Goal: Communication & Community: Ask a question

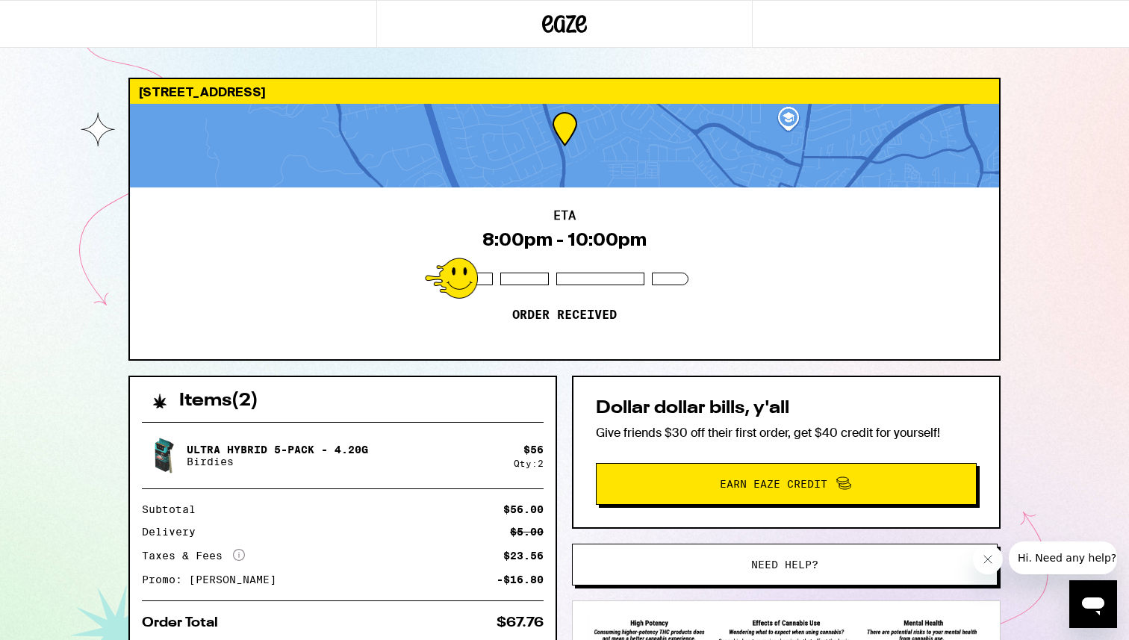
click at [305, 266] on div "ETA 8:00pm - 10:00pm Order received" at bounding box center [564, 273] width 869 height 172
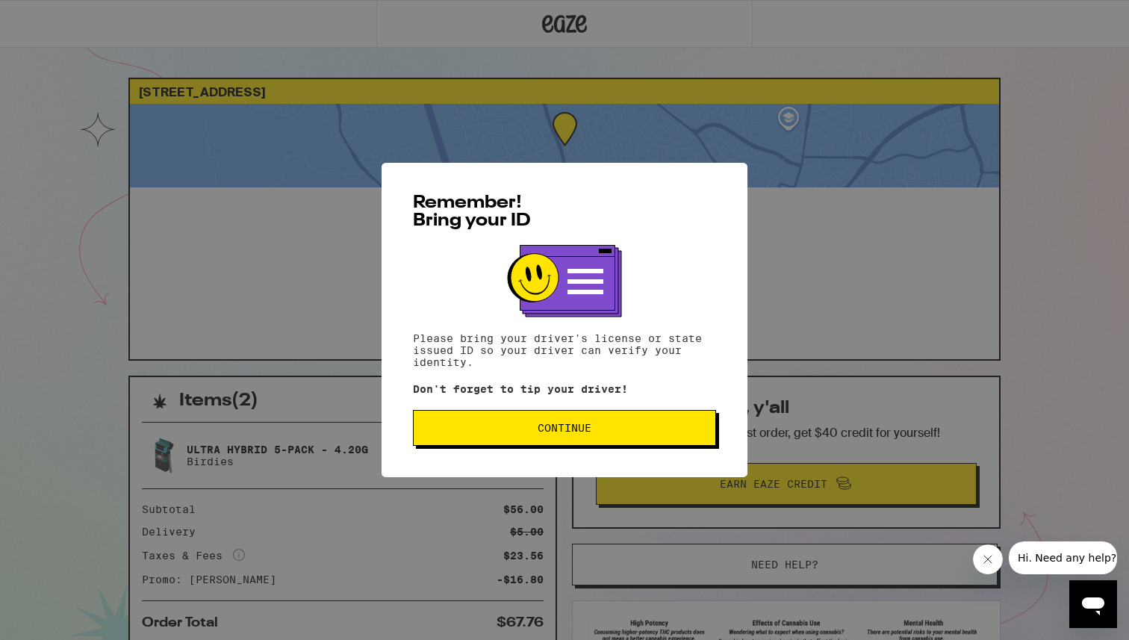
click at [480, 424] on button "Continue" at bounding box center [564, 428] width 303 height 36
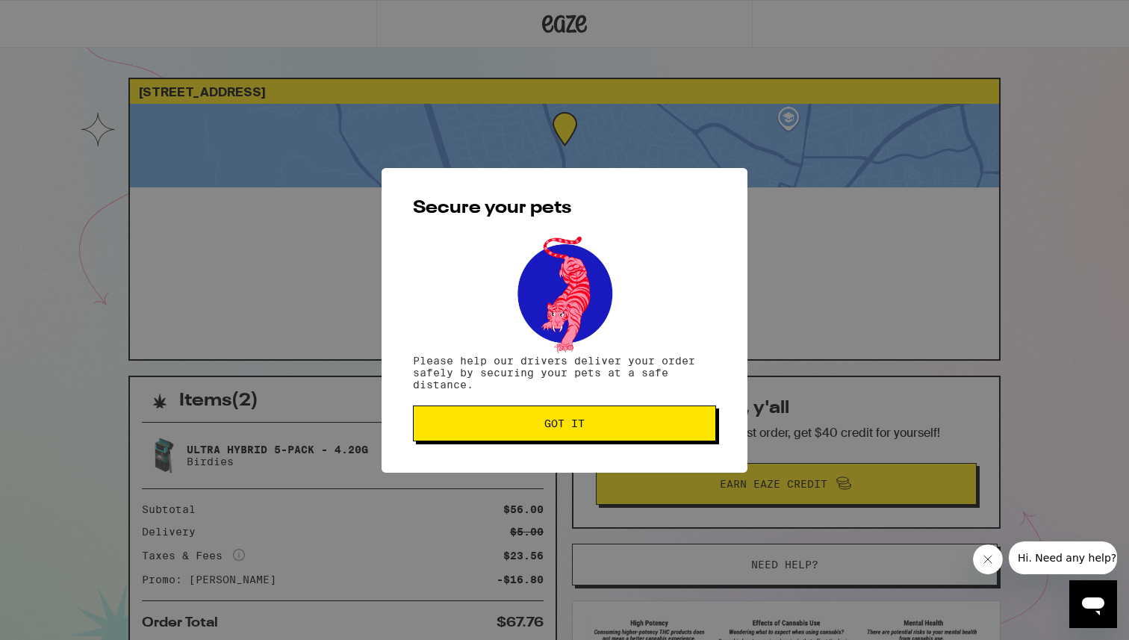
click at [554, 436] on button "Got it" at bounding box center [564, 424] width 303 height 36
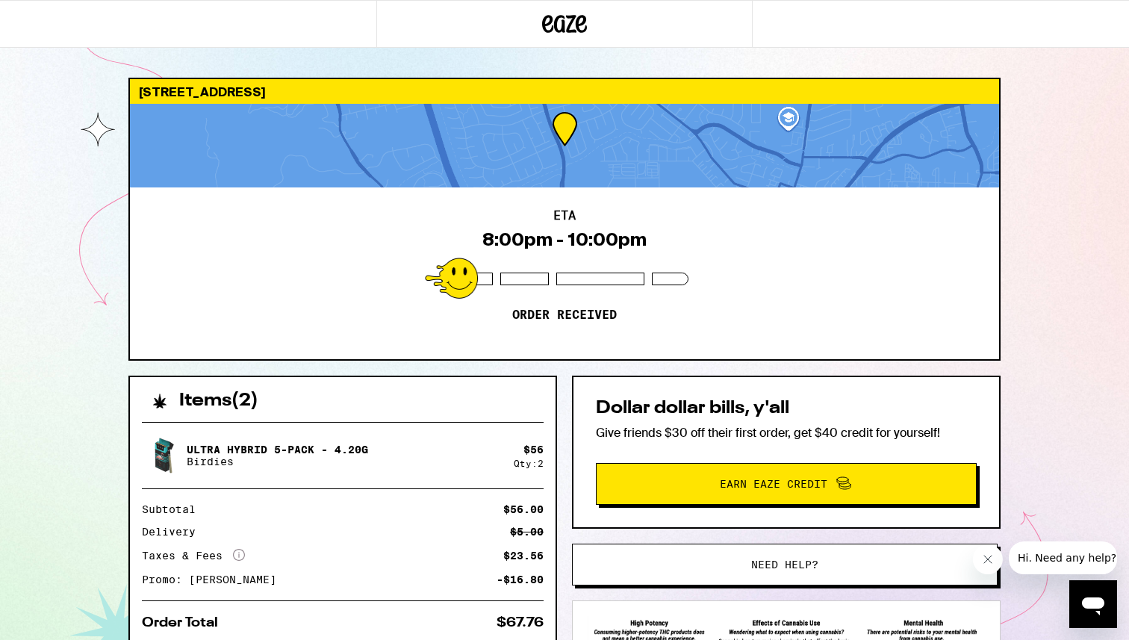
click at [996, 562] on button "Close message from company" at bounding box center [988, 560] width 30 height 30
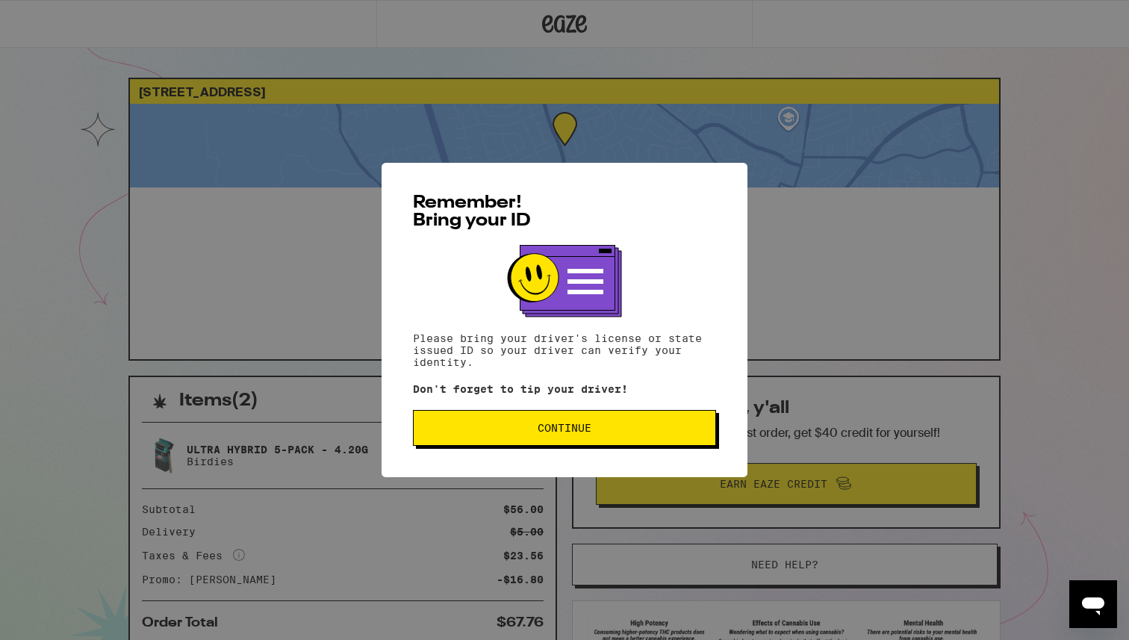
click at [572, 422] on button "Continue" at bounding box center [564, 428] width 303 height 36
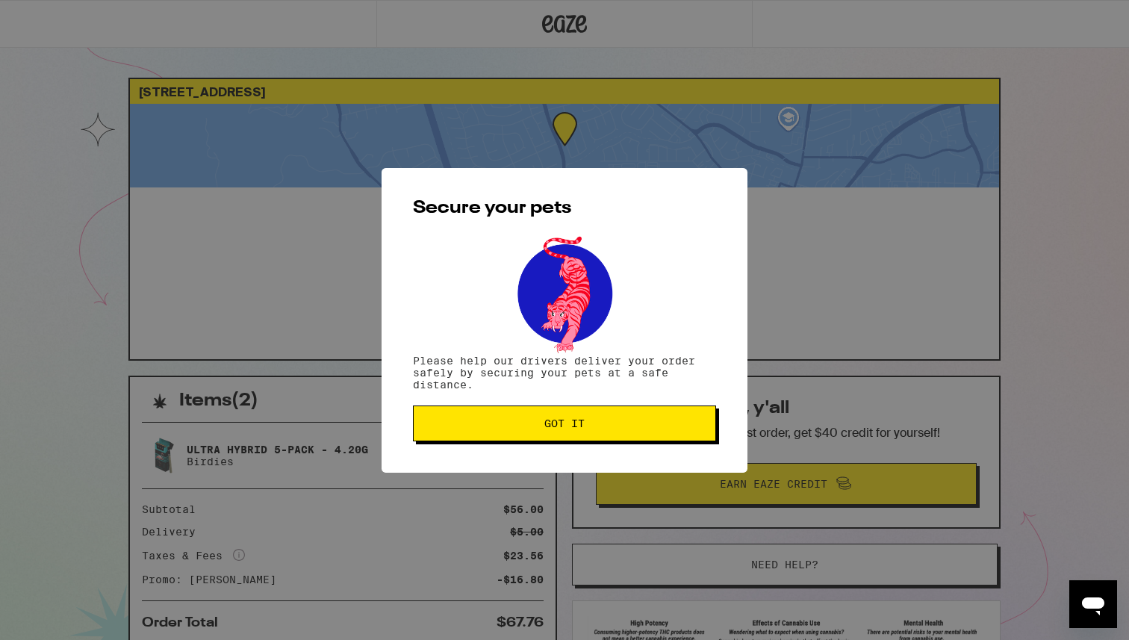
click at [697, 427] on span "Got it" at bounding box center [565, 423] width 278 height 10
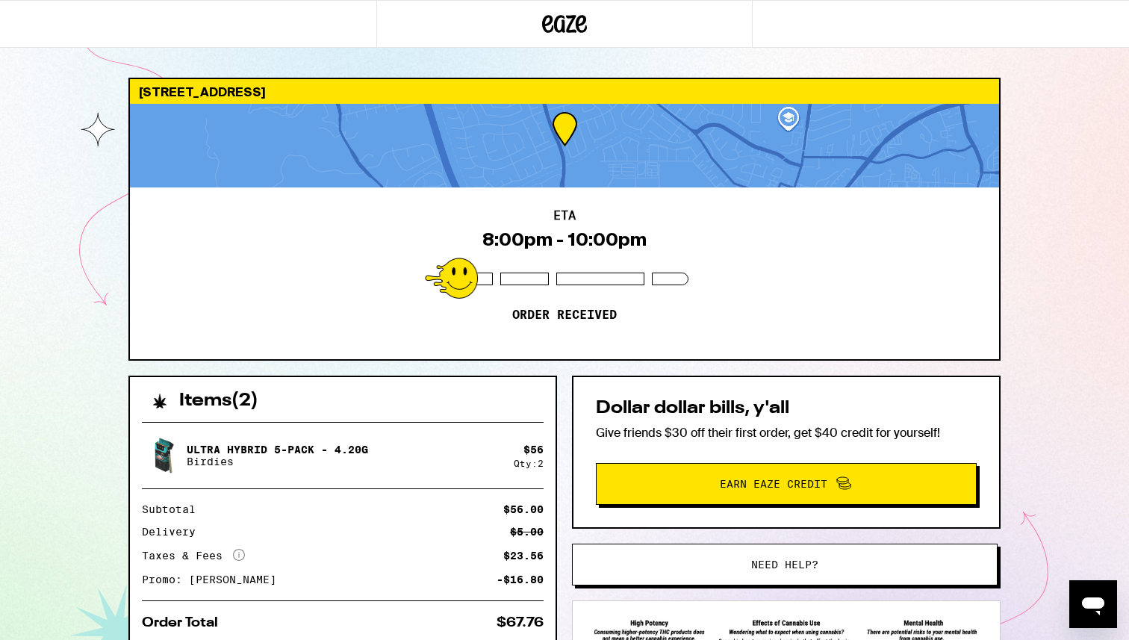
click at [753, 573] on button "Need help?" at bounding box center [785, 565] width 426 height 42
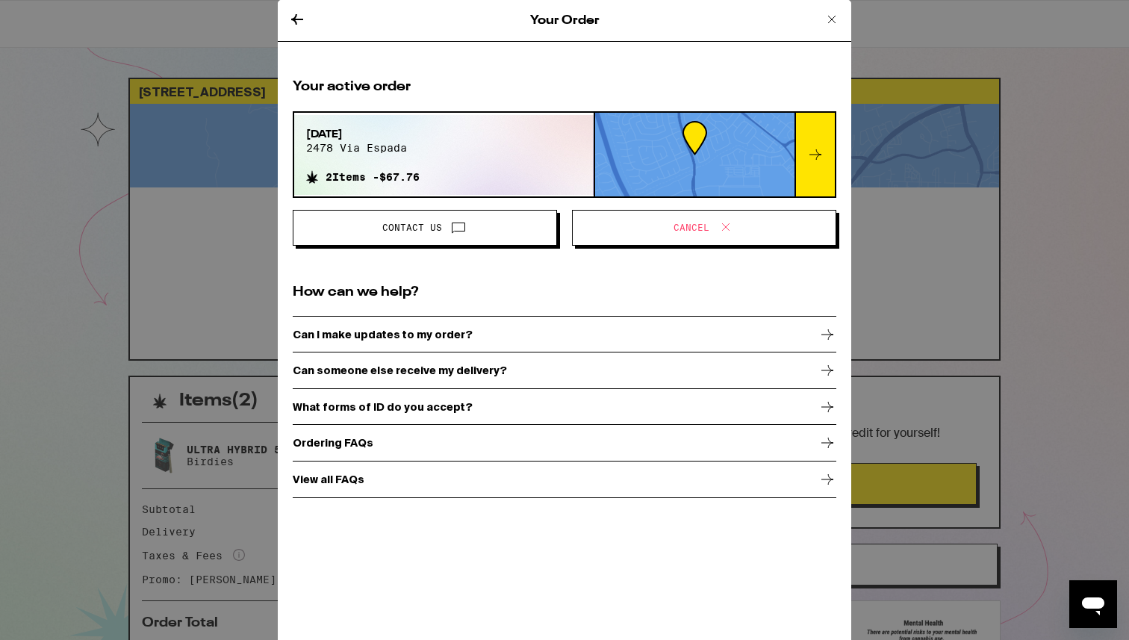
click at [450, 232] on icon at bounding box center [459, 227] width 18 height 18
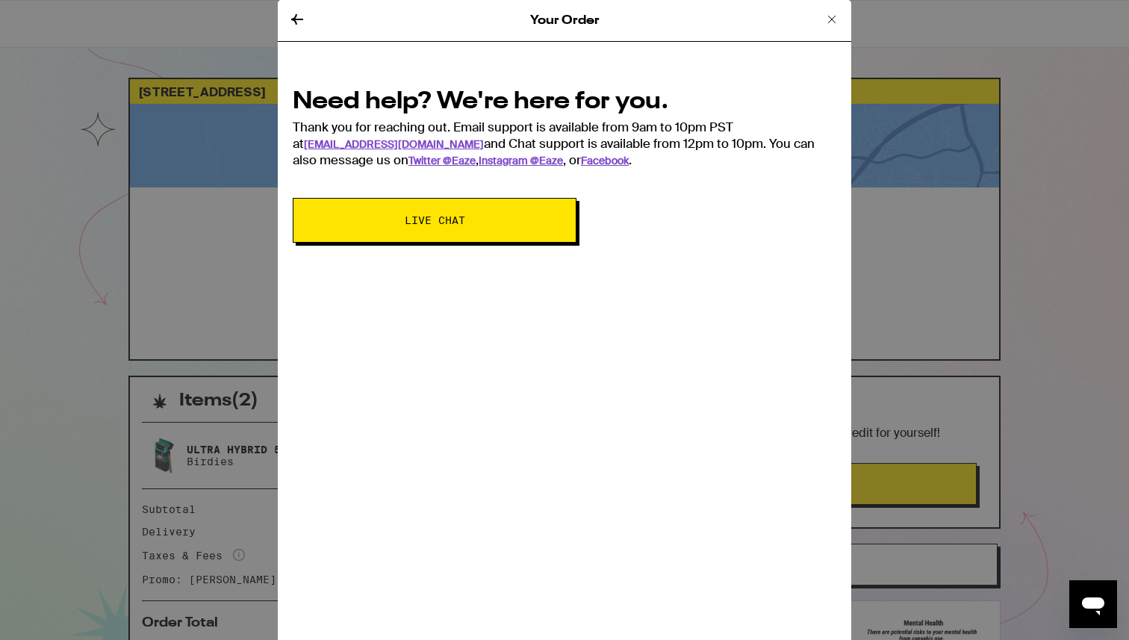
click at [444, 229] on button "Live Chat" at bounding box center [435, 220] width 284 height 45
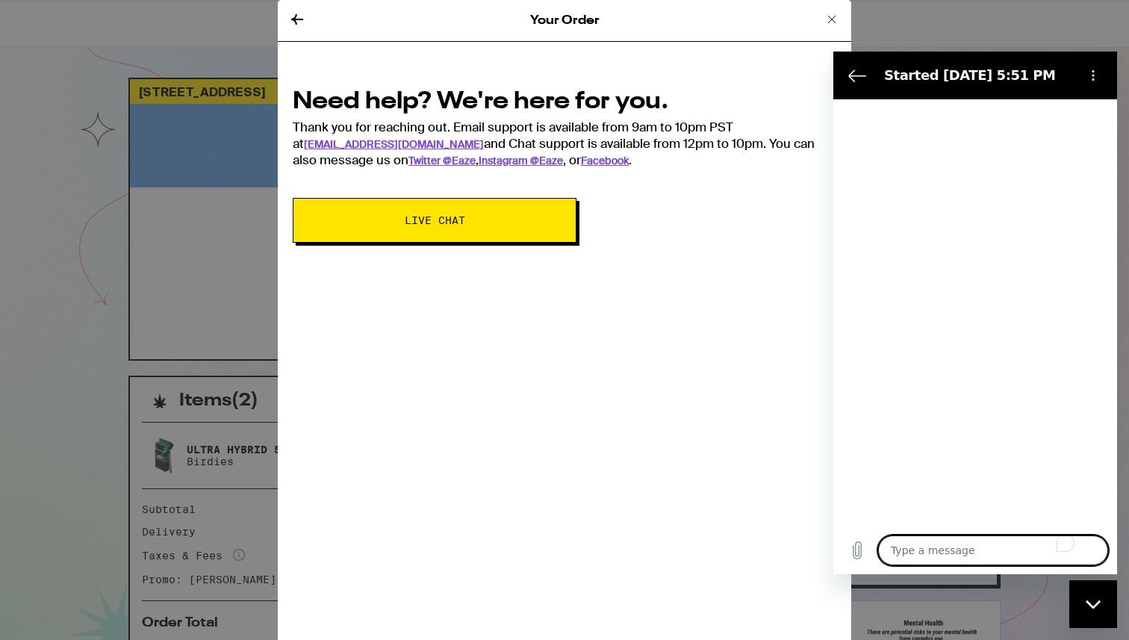
type textarea "x"
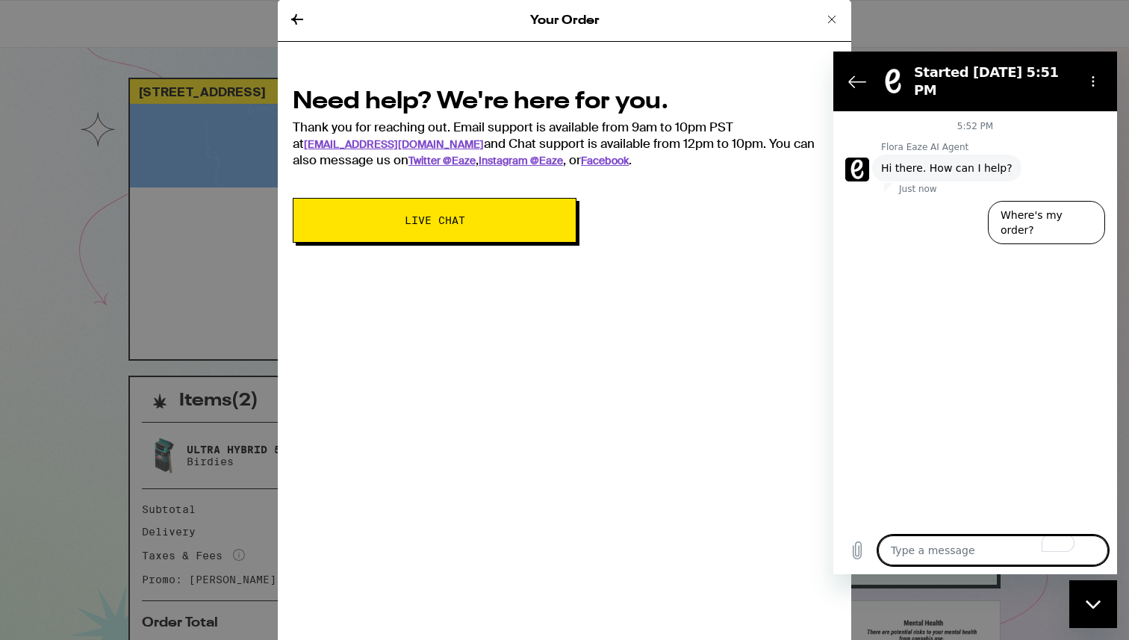
type textarea "H"
type textarea "x"
type textarea "Hi"
type textarea "x"
type textarea "Hi"
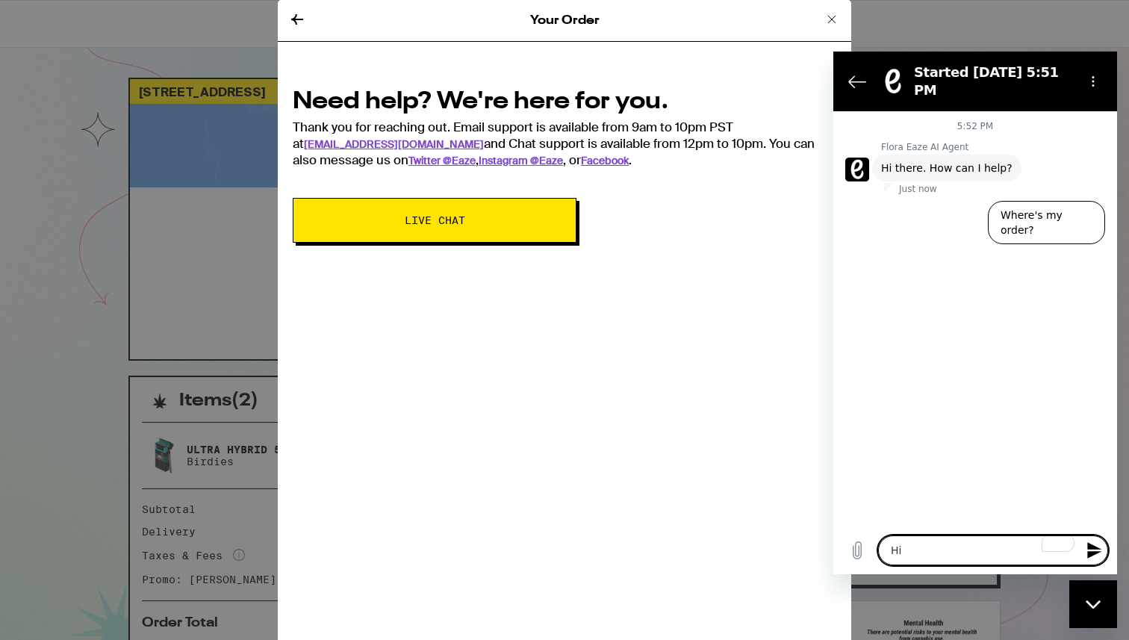
type textarea "x"
type textarea "Hi c"
type textarea "x"
type textarea "Hi"
type textarea "x"
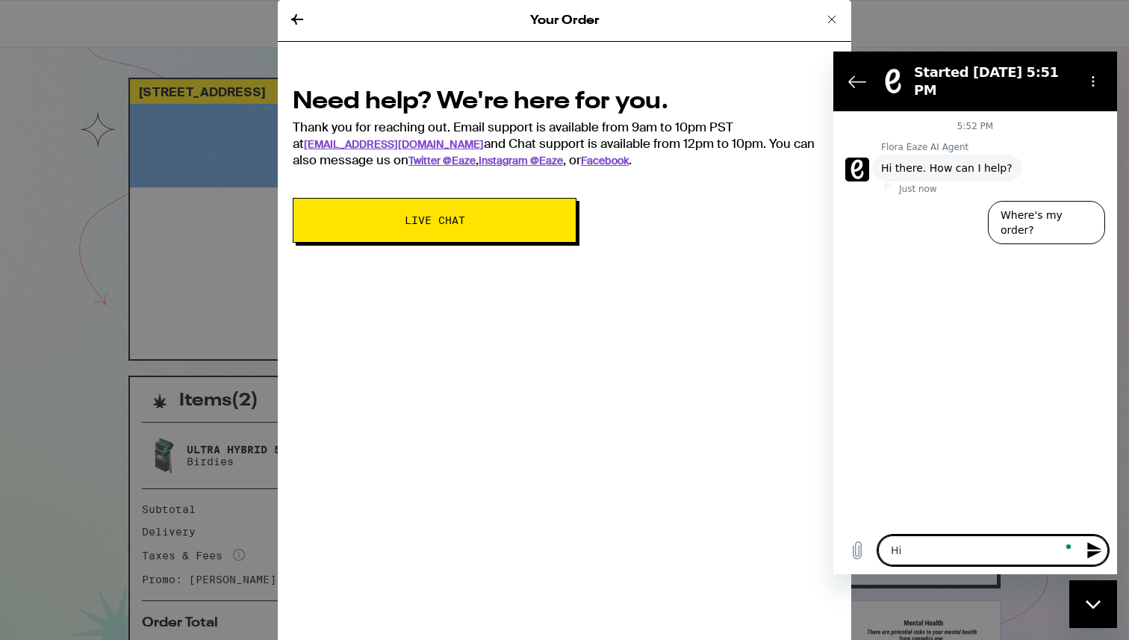
type textarea "Hi c"
type textarea "x"
type textarea "Hi ca"
type textarea "x"
type textarea "Hi can"
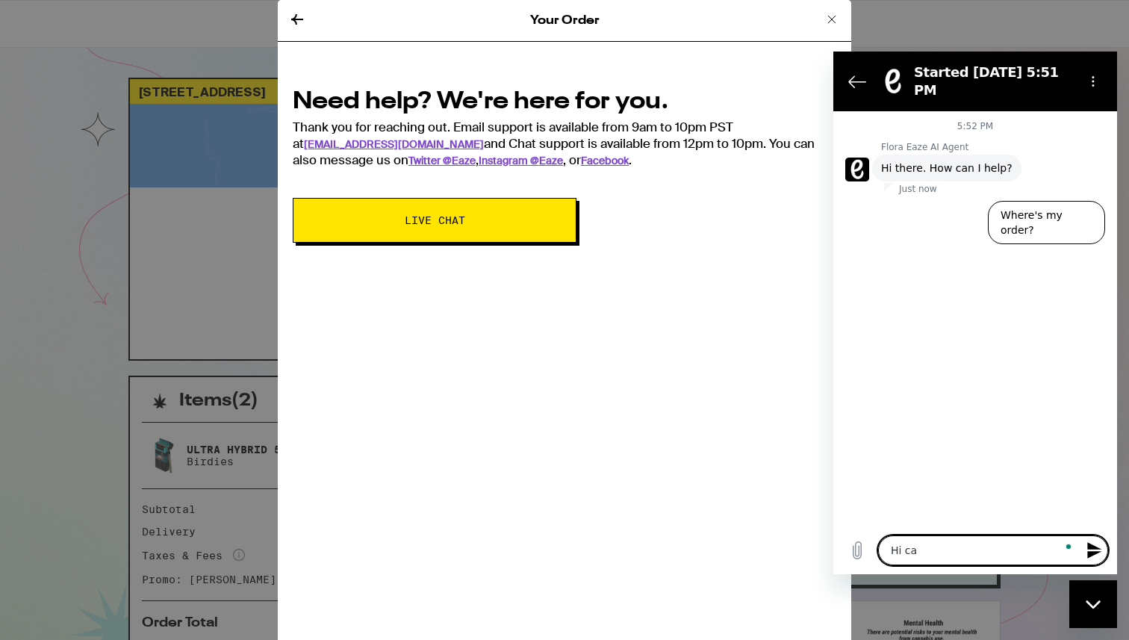
type textarea "x"
type textarea "Hi can"
type textarea "x"
type textarea "Hi can y"
type textarea "x"
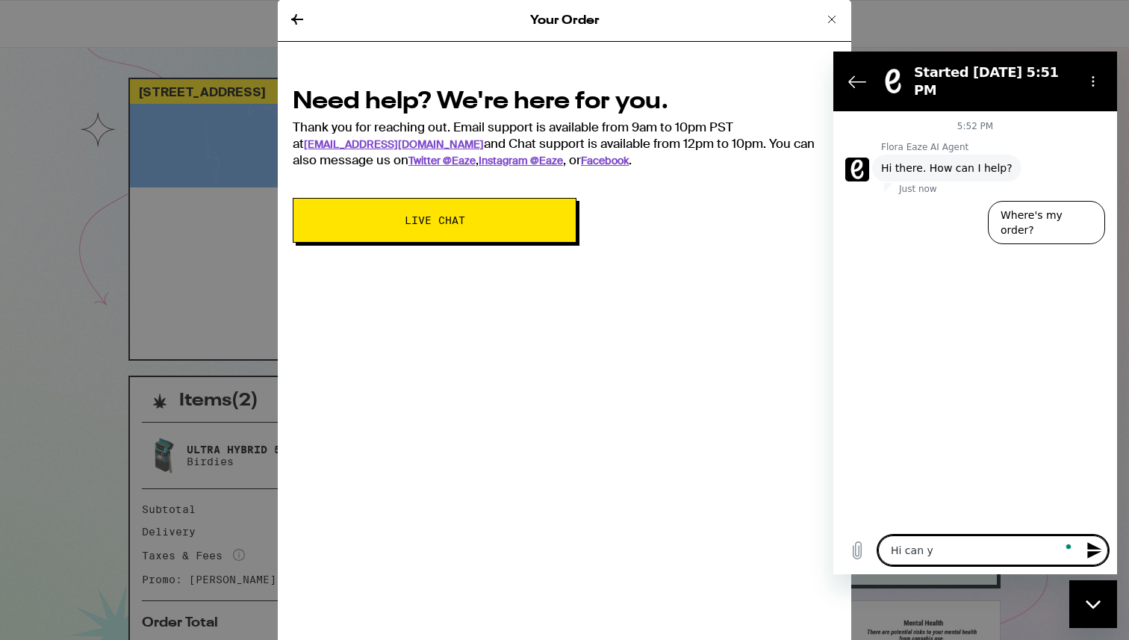
type textarea "Hi can yo"
type textarea "x"
type textarea "Hi can you"
type textarea "x"
type textarea "Hi can you"
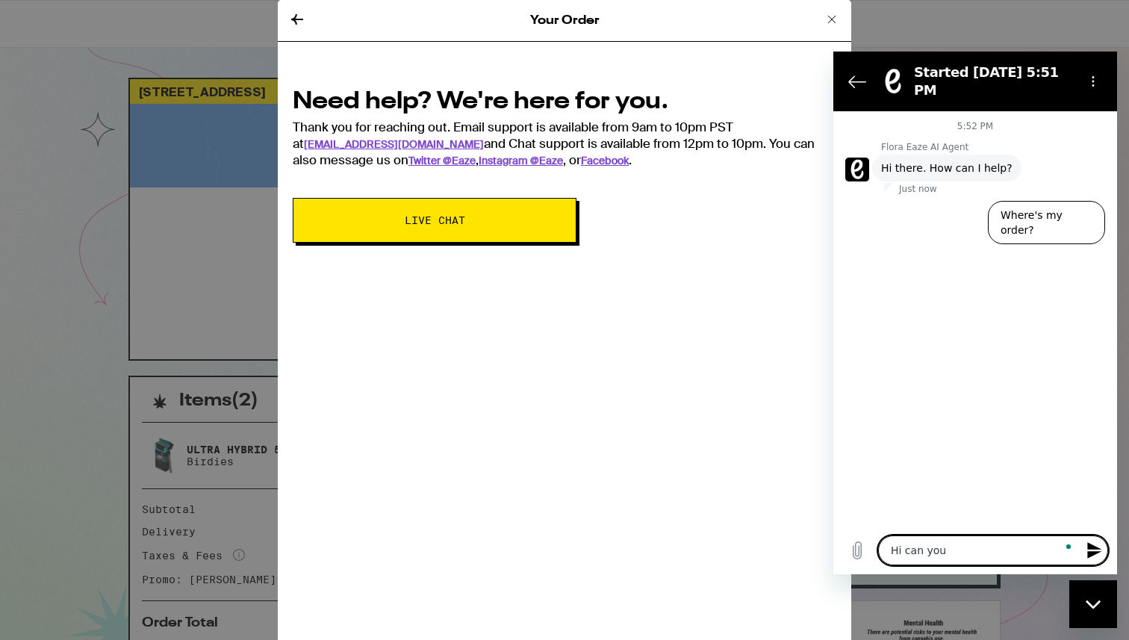
type textarea "x"
type textarea "Hi can you p"
type textarea "x"
type textarea "Hi can you pu"
type textarea "x"
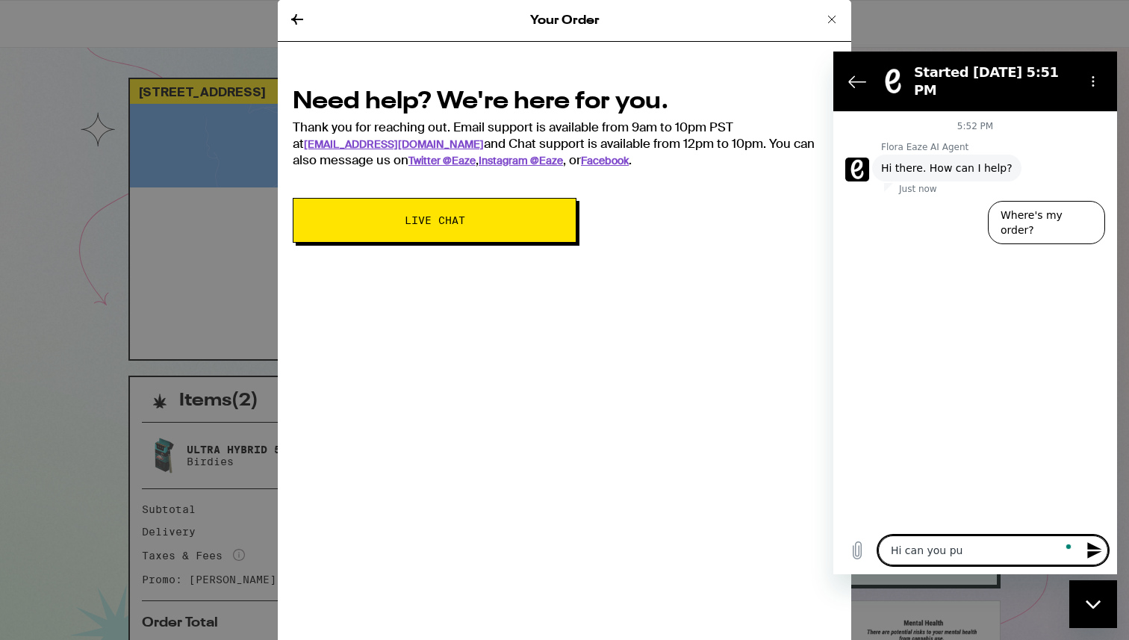
type textarea "Hi can you put"
type textarea "x"
type textarea "Hi can you put"
type textarea "x"
type textarea "Hi can you put a"
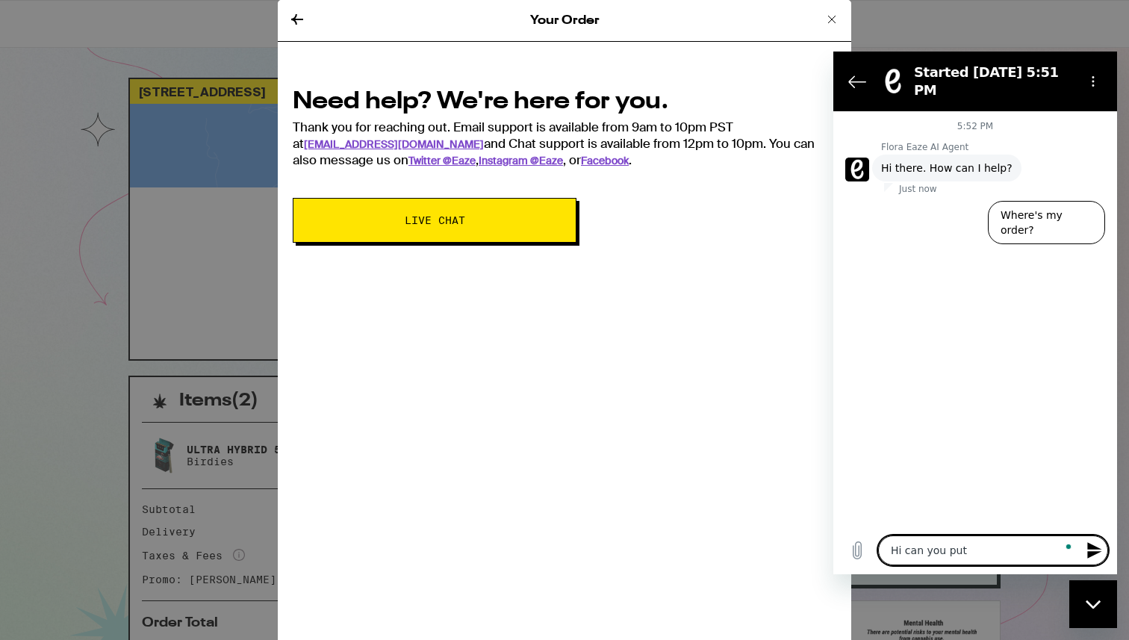
type textarea "x"
type textarea "Hi can you put a"
type textarea "x"
type textarea "Hi can you put a n"
type textarea "x"
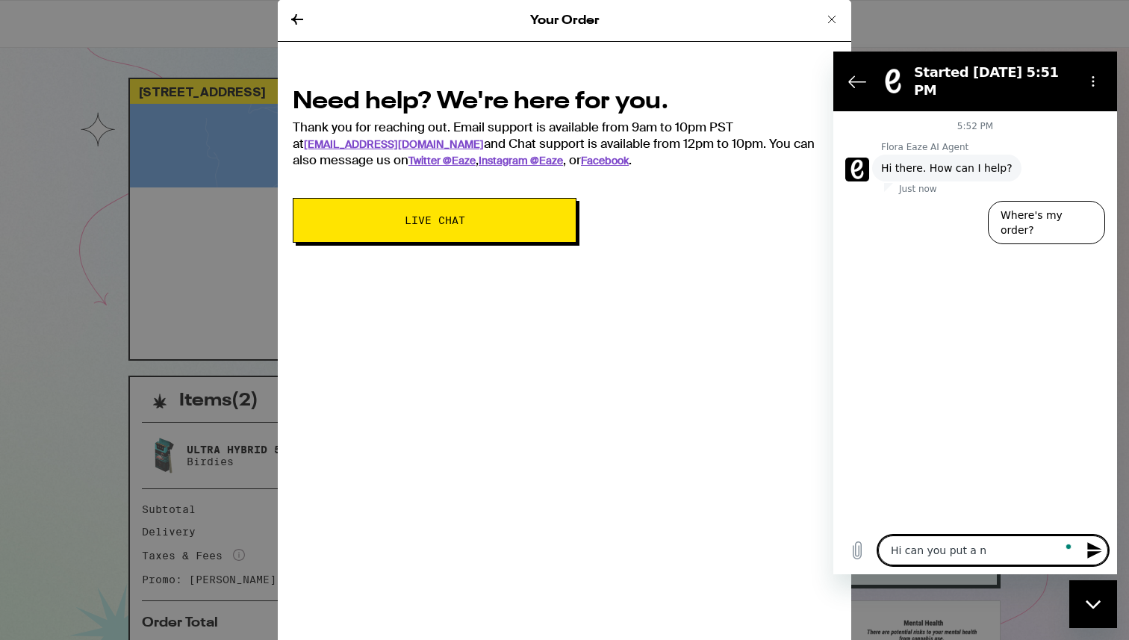
type textarea "Hi can you put a no"
type textarea "x"
type textarea "Hi can you put a not"
type textarea "x"
type textarea "Hi can you put a note"
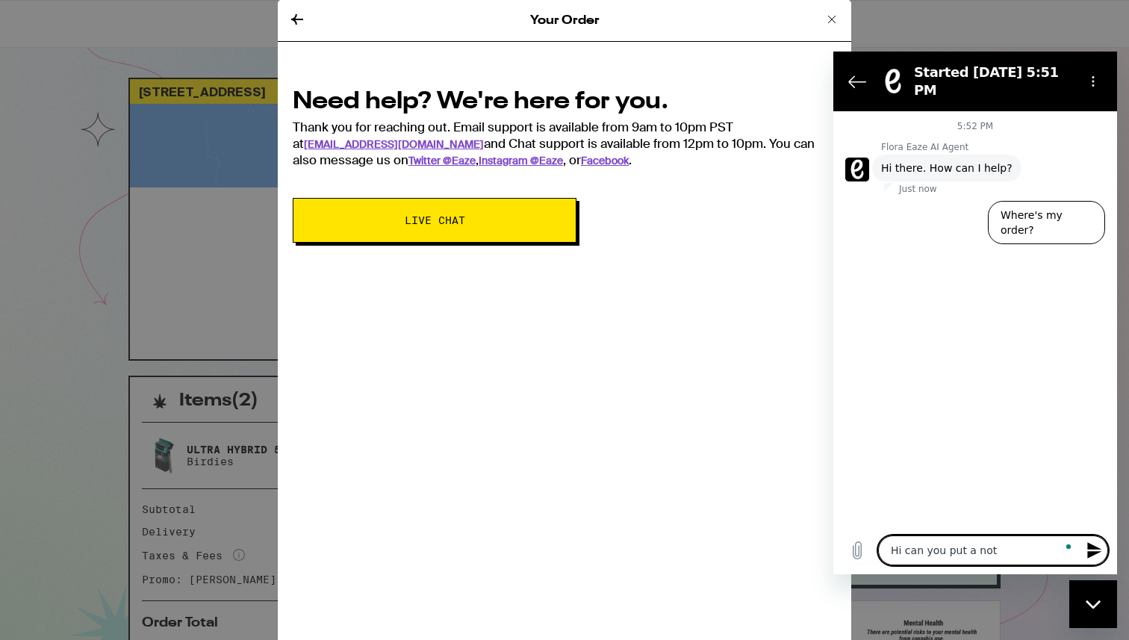
type textarea "x"
type textarea "Hi can you put a note"
type textarea "x"
type textarea "Hi can you put a note o"
type textarea "x"
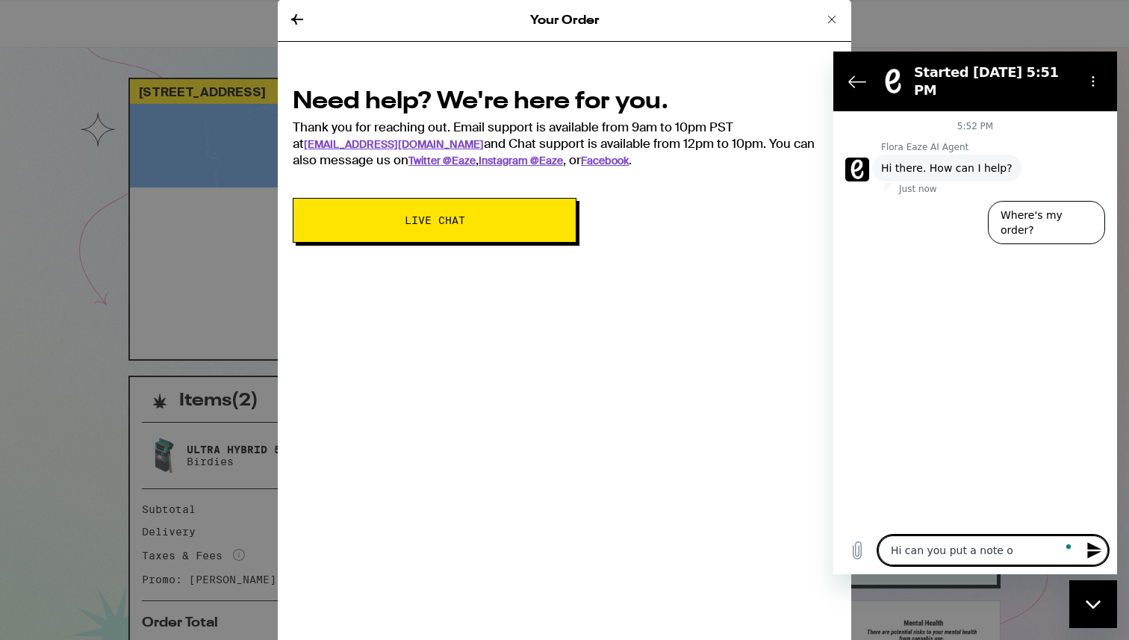
type textarea "Hi can you put a note on"
type textarea "x"
type textarea "Hi can you put a note on"
type textarea "x"
type textarea "Hi can you put a note on m"
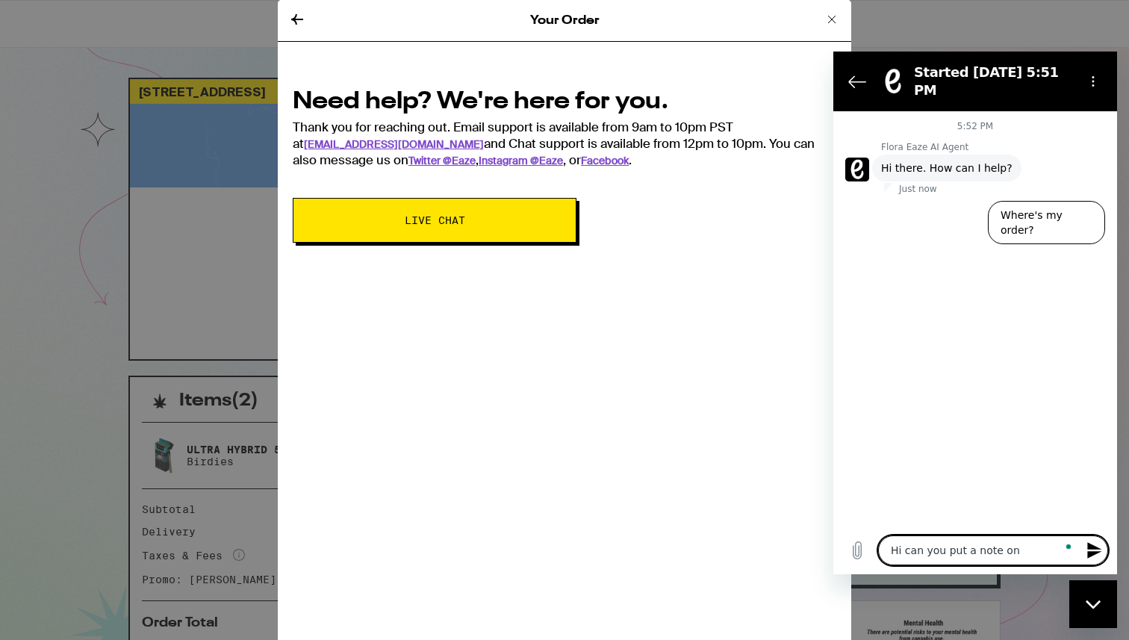
type textarea "x"
type textarea "Hi can you put a note on my"
type textarea "x"
type textarea "Hi can you put a note on my"
type textarea "x"
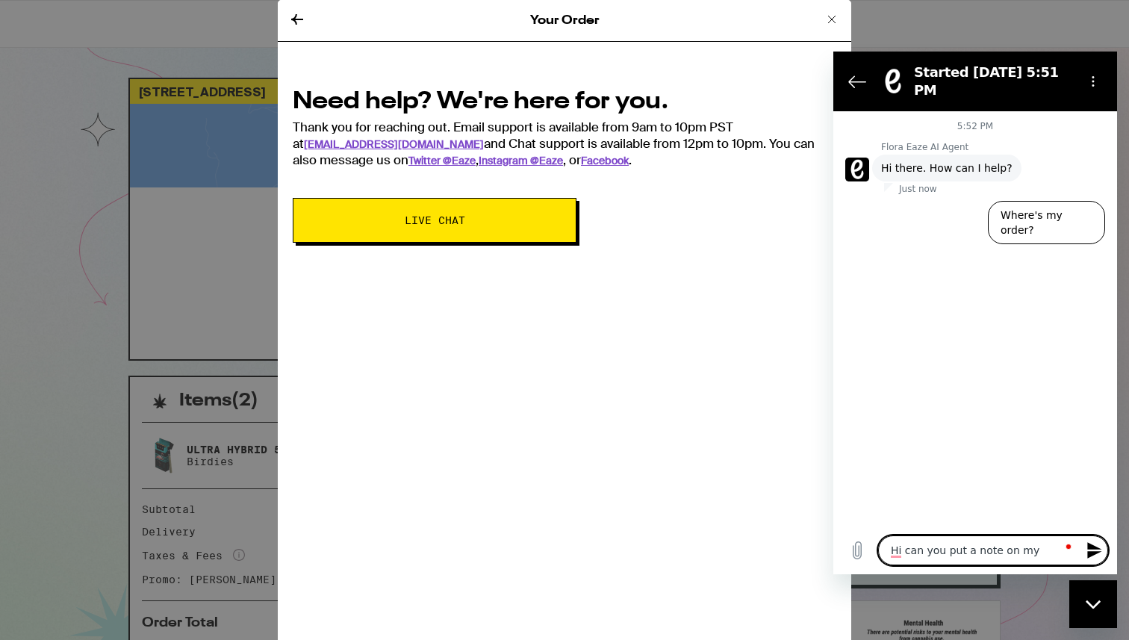
type textarea "Hi can you put a note on my o"
type textarea "x"
type textarea "Hi can you put a note on my or"
type textarea "x"
type textarea "Hi can you put a note on my ore"
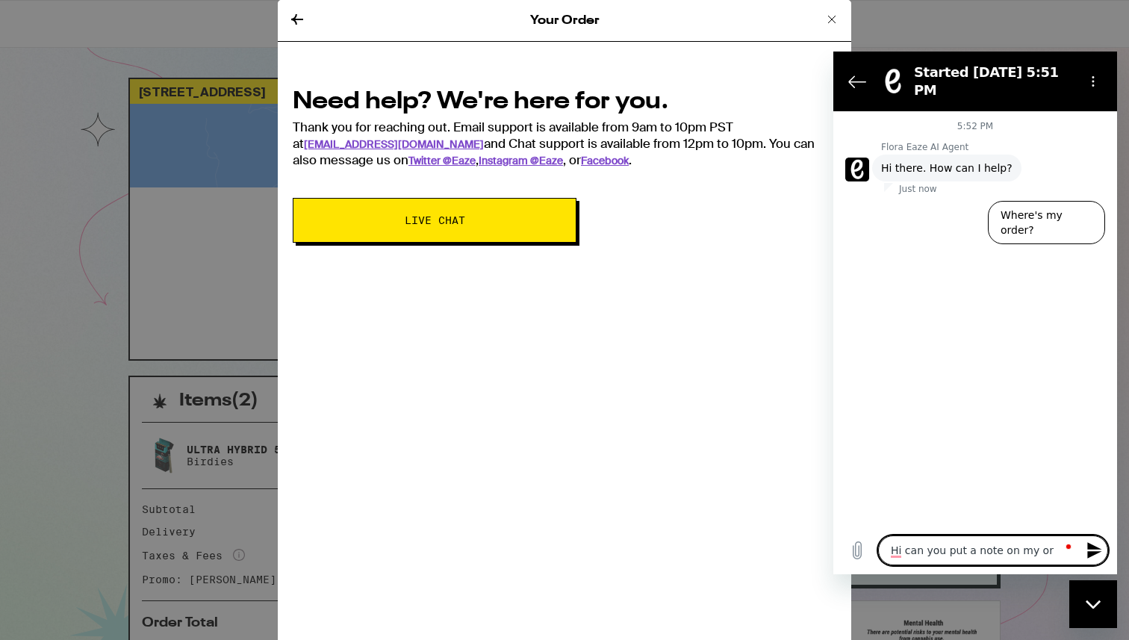
type textarea "x"
type textarea "Hi can you put a note on my or"
type textarea "x"
type textarea "Hi can you put a note on my ord"
type textarea "x"
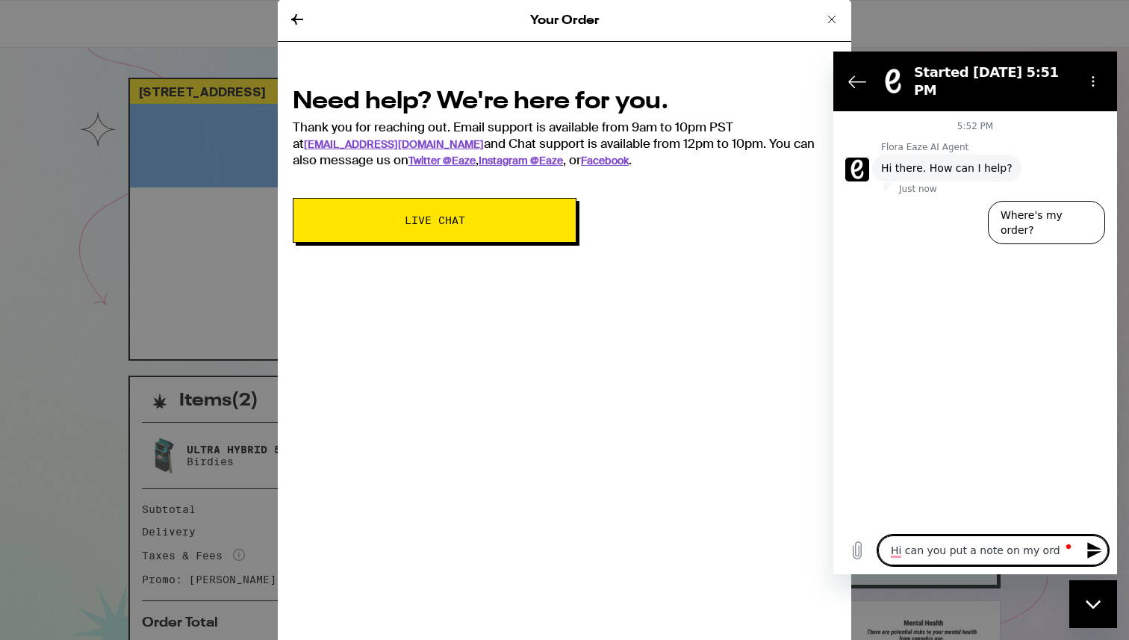
type textarea "Hi can you put a note on my orde"
type textarea "x"
type textarea "Hi can you put a note on my order"
type textarea "x"
type textarea "Hi can you put a note on my order"
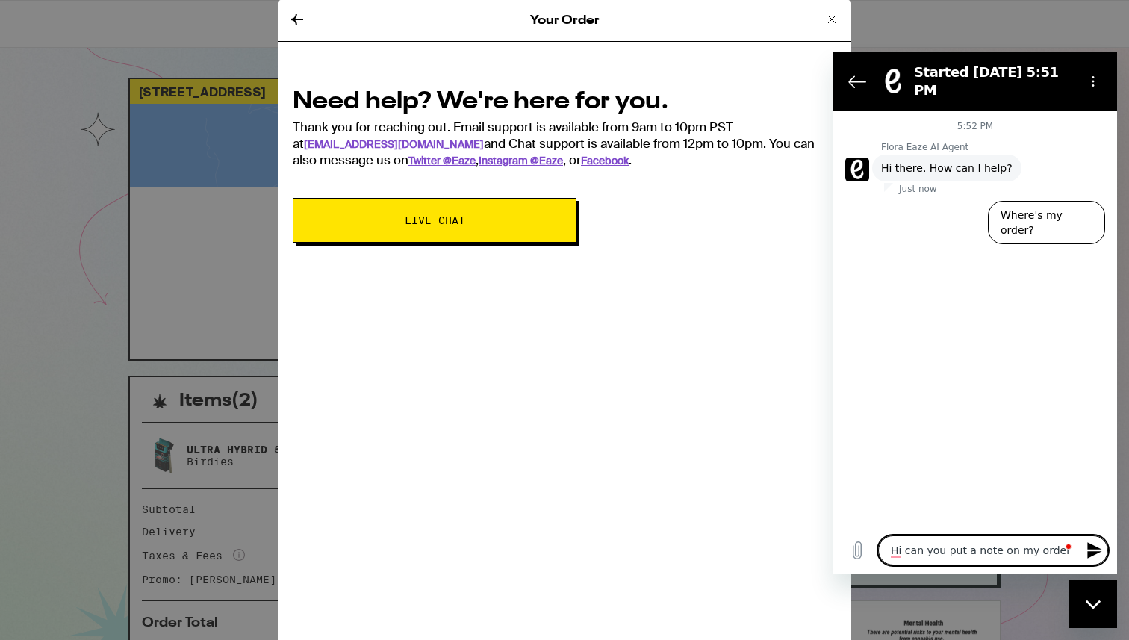
type textarea "x"
type textarea "Hi can you put a note on my order t"
type textarea "x"
type textarea "Hi can you put a note on my order to"
type textarea "x"
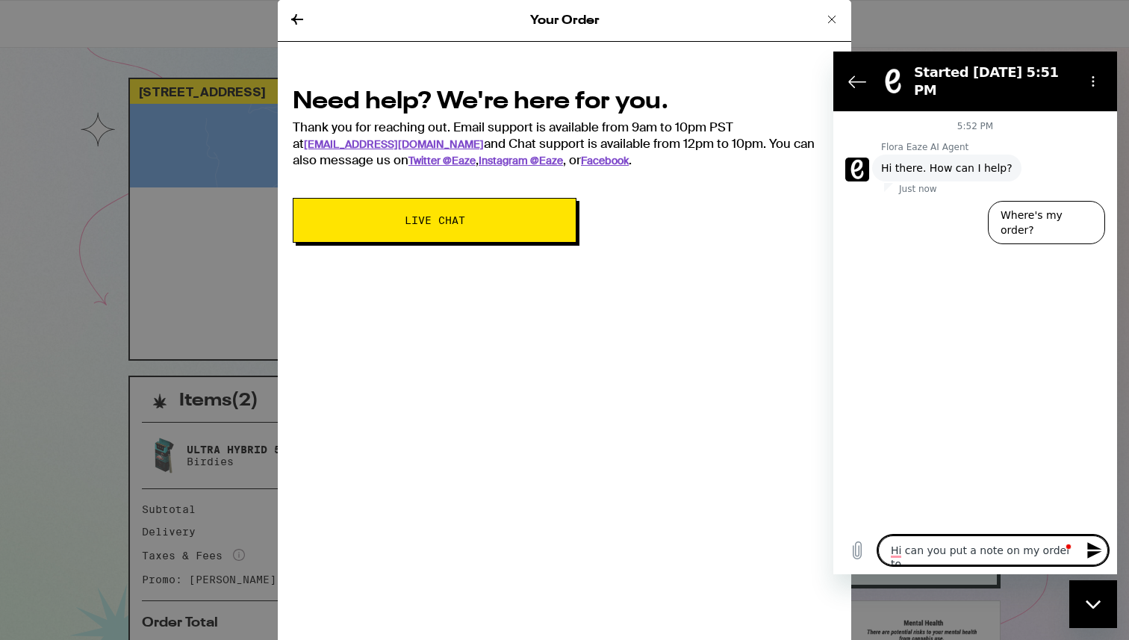
type textarea "Hi can you put a note on my order to"
type textarea "x"
type textarea "Hi can you put a note on my order to n"
type textarea "x"
type textarea "Hi can you put a note on my order to no"
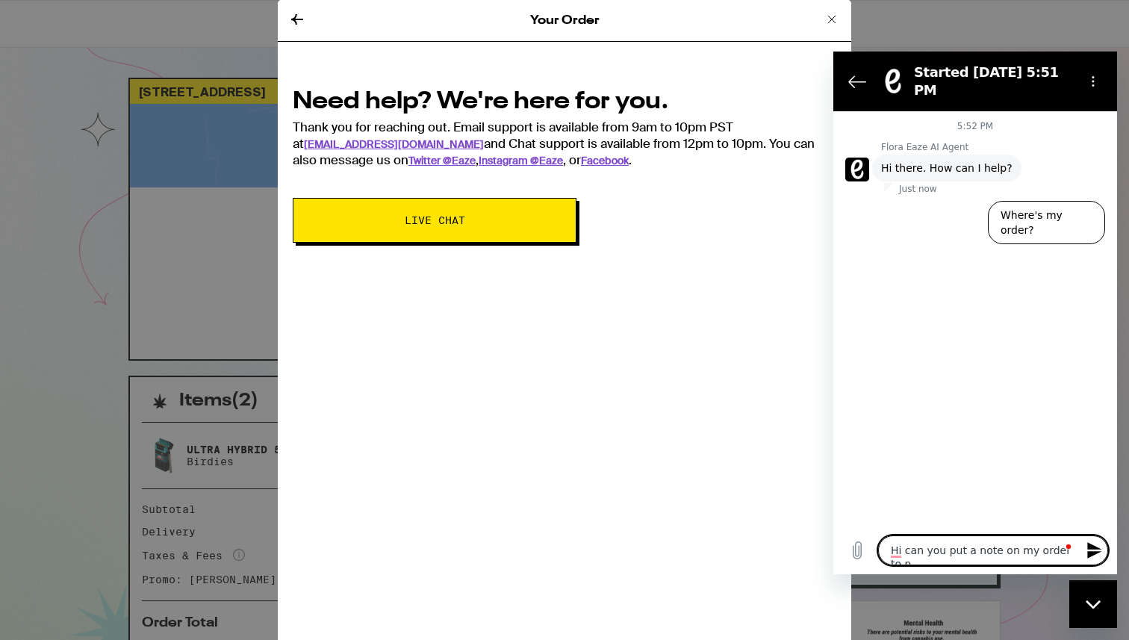
type textarea "x"
type textarea "Hi can you put a note on my order to not"
type textarea "x"
type textarea "Hi can you put a note on my order to not"
type textarea "x"
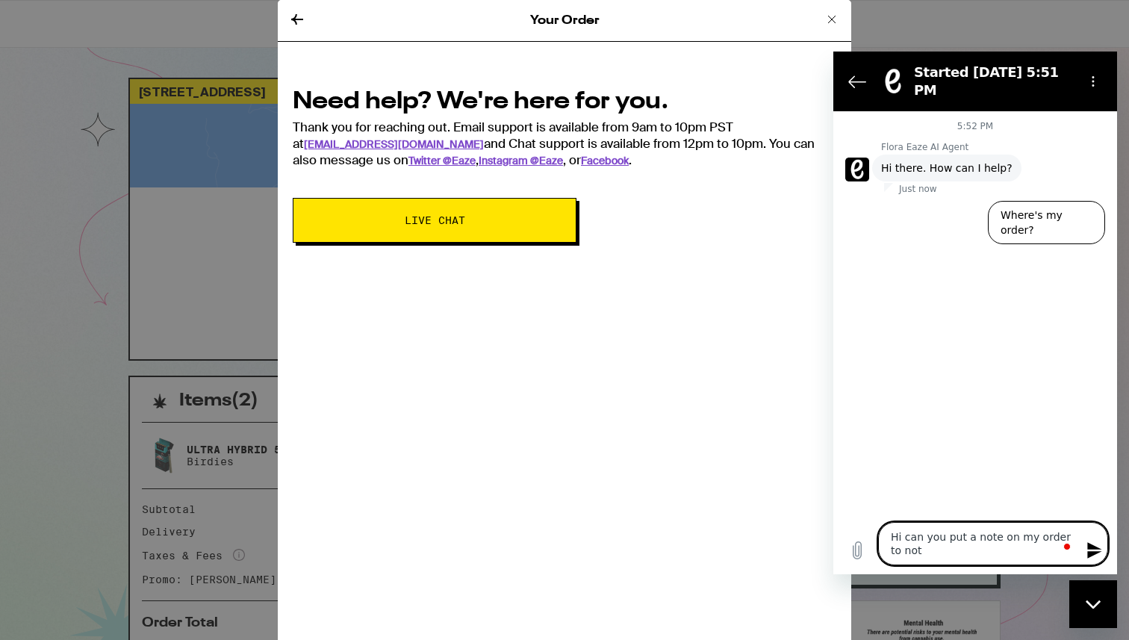
type textarea "Hi can you put a note on my order to not r"
type textarea "x"
type textarea "Hi can you put a note on my order to not ri"
type textarea "x"
type textarea "Hi can you put a note on my order to not rin"
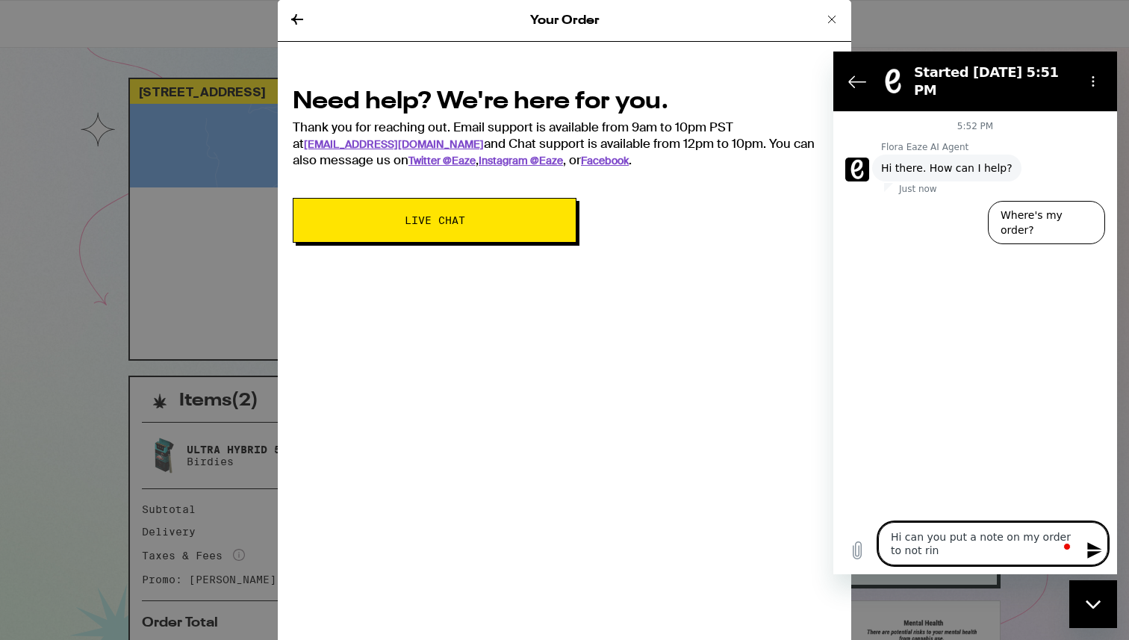
type textarea "x"
type textarea "Hi can you put a note on my order to not ring"
type textarea "x"
type textarea "Hi can you put a note on my order to not ring"
type textarea "x"
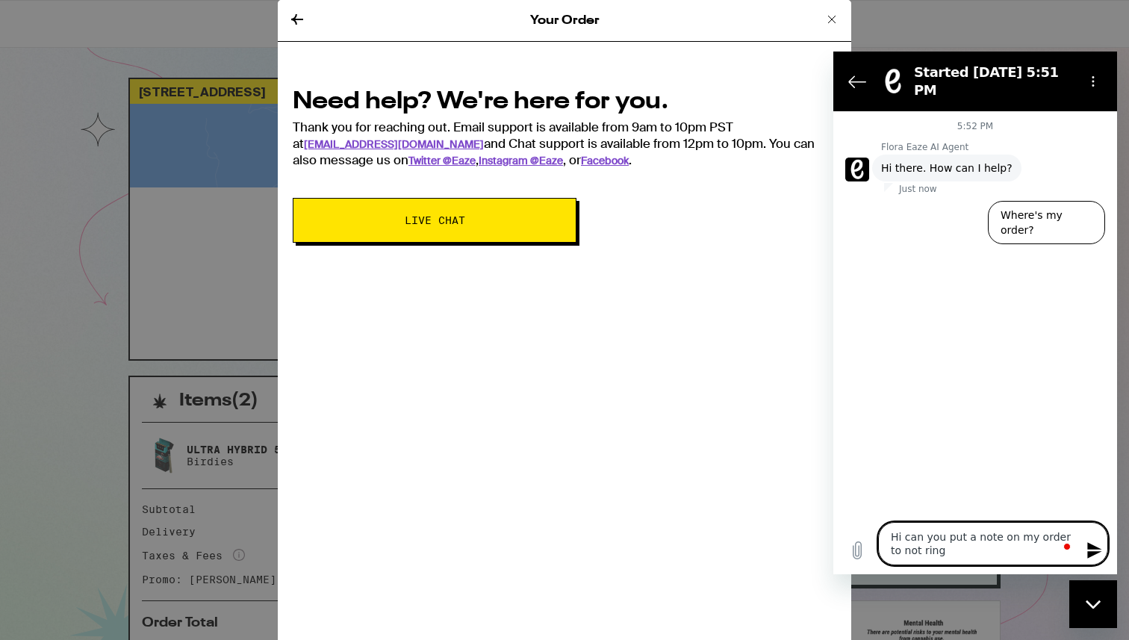
type textarea "Hi can you put a note on my order to not ring t"
type textarea "x"
type textarea "Hi can you put a note on my order to not ring th"
type textarea "x"
type textarea "Hi can you put a note on my order to not ring the"
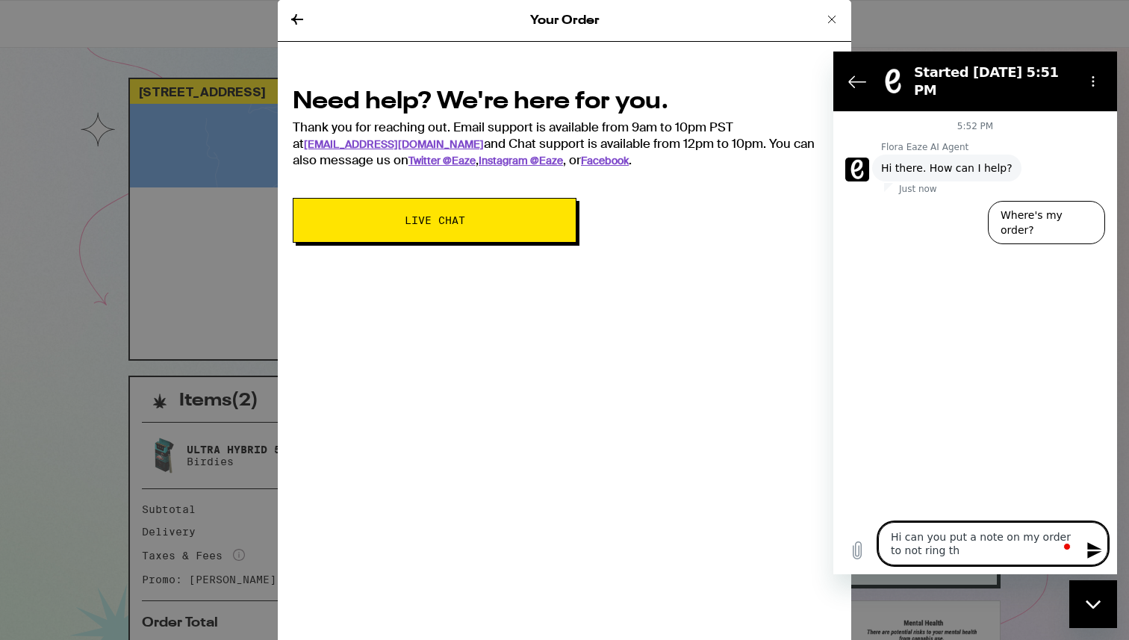
type textarea "x"
type textarea "Hi can you put a note on my order to not ring the"
type textarea "x"
type textarea "Hi can you put a note on my order to not ring the d"
type textarea "x"
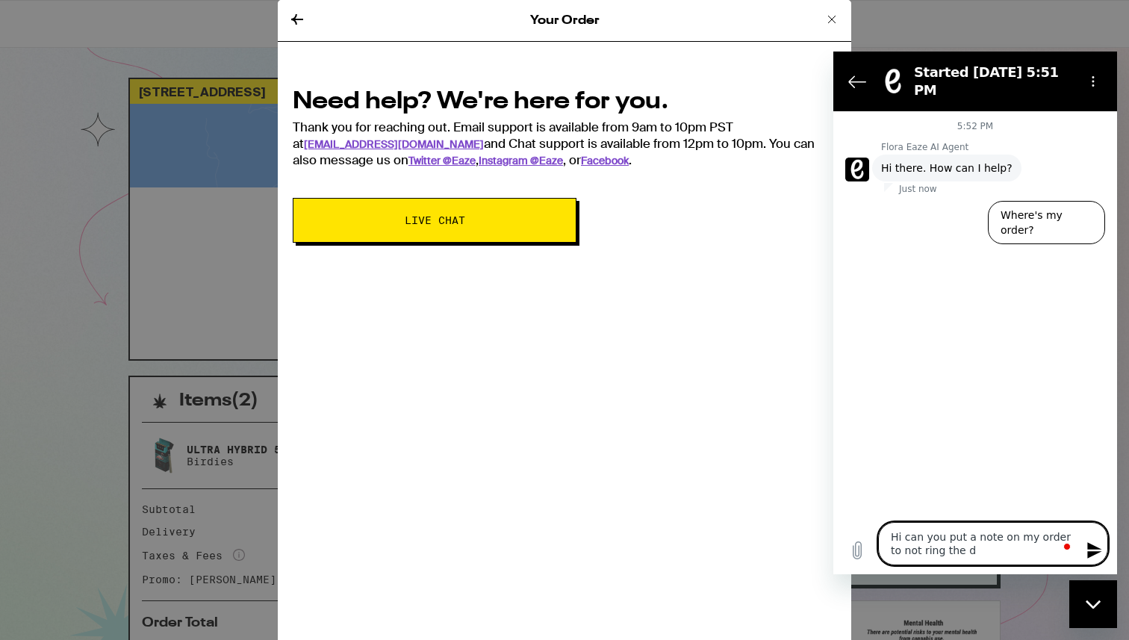
type textarea "Hi can you put a note on my order to not ring the do"
type textarea "x"
type textarea "Hi can you put a note on my order to not ring the doo"
type textarea "x"
type textarea "Hi can you put a note on my order to not ring the door"
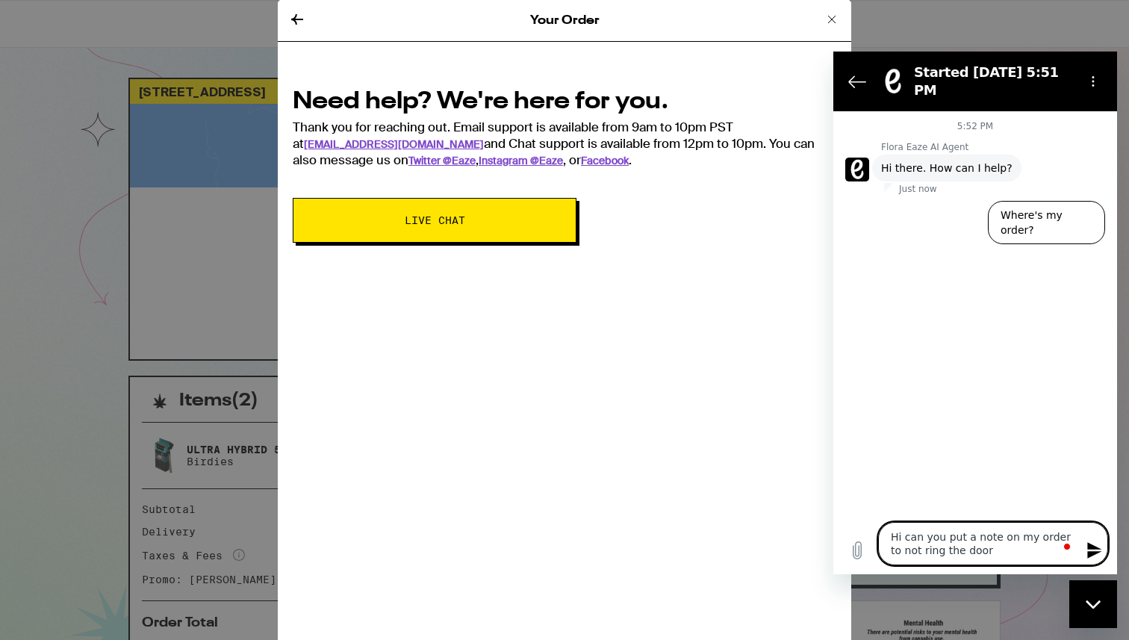
type textarea "x"
type textarea "Hi can you put a note on my order to not ring the doorb"
type textarea "x"
type textarea "Hi can you put a note on my order to not ring the doorbe"
type textarea "x"
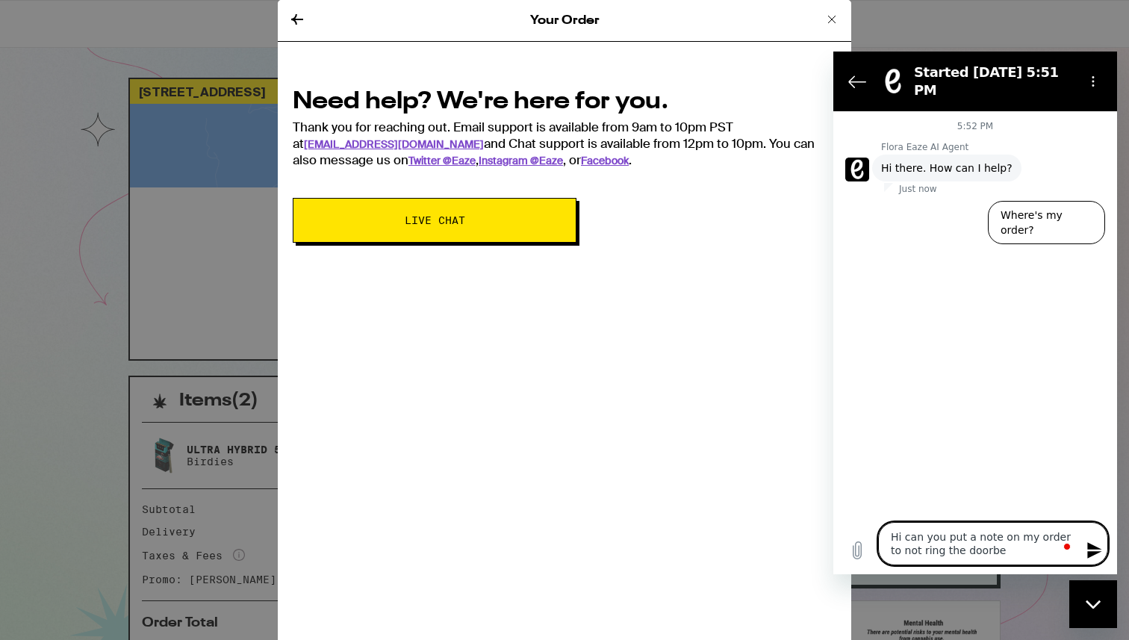
type textarea "Hi can you put a note on my order to not ring the doorbel"
type textarea "x"
type textarea "Hi can you put a note on my order to not ring the doorbell"
type textarea "x"
type textarea "Hi can you put a note on my order to not ring the doorbell?"
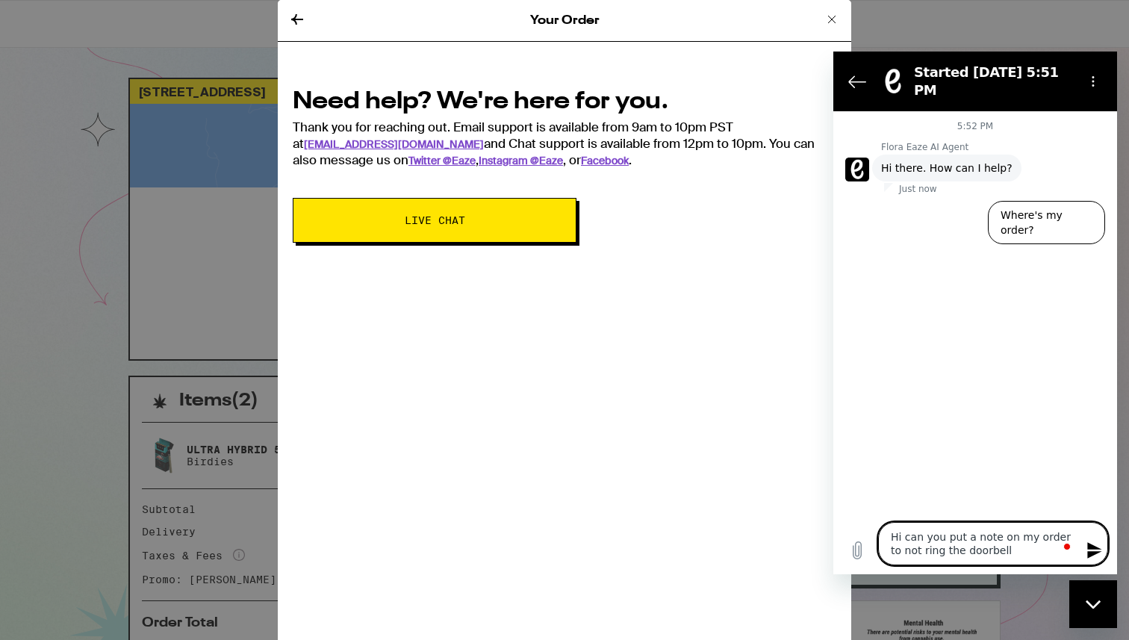
type textarea "x"
type textarea "Hi can you put a note on my order to not ring the doorbell?"
type textarea "x"
type textarea "Hi can you put a note on my order to not ring the doorbell? M"
type textarea "x"
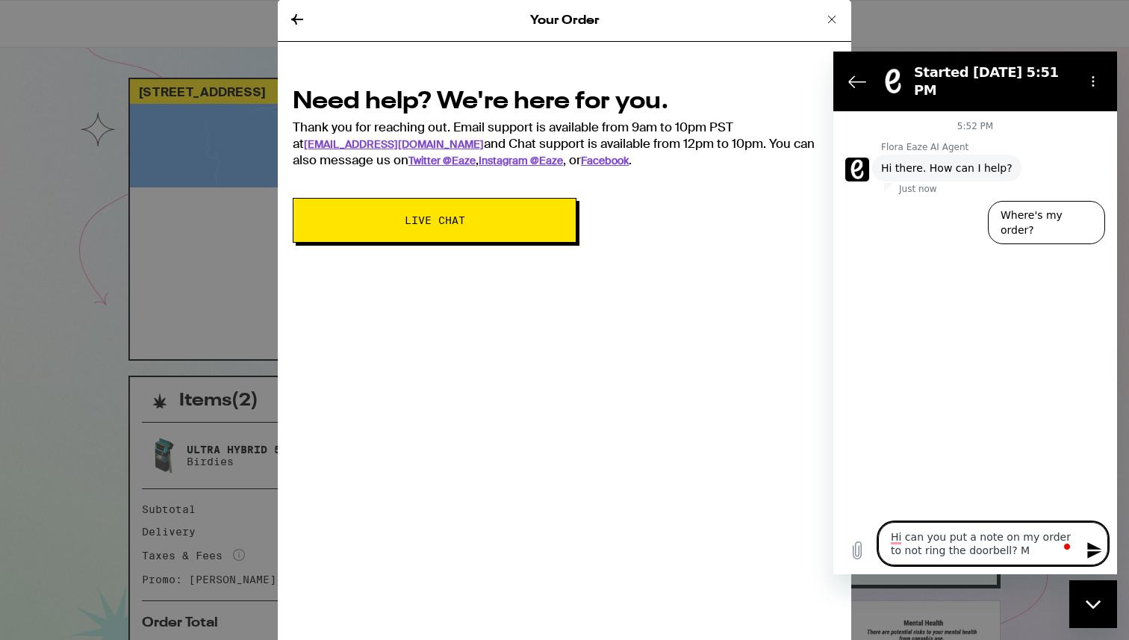
type textarea "Hi can you put a note on my order to not ring the doorbell? Me"
type textarea "x"
type textarea "Hi can you put a note on my order to not ring the doorbell? Mee"
type textarea "x"
type textarea "Hi can you put a note on my order to not ring the doorbell? Meet"
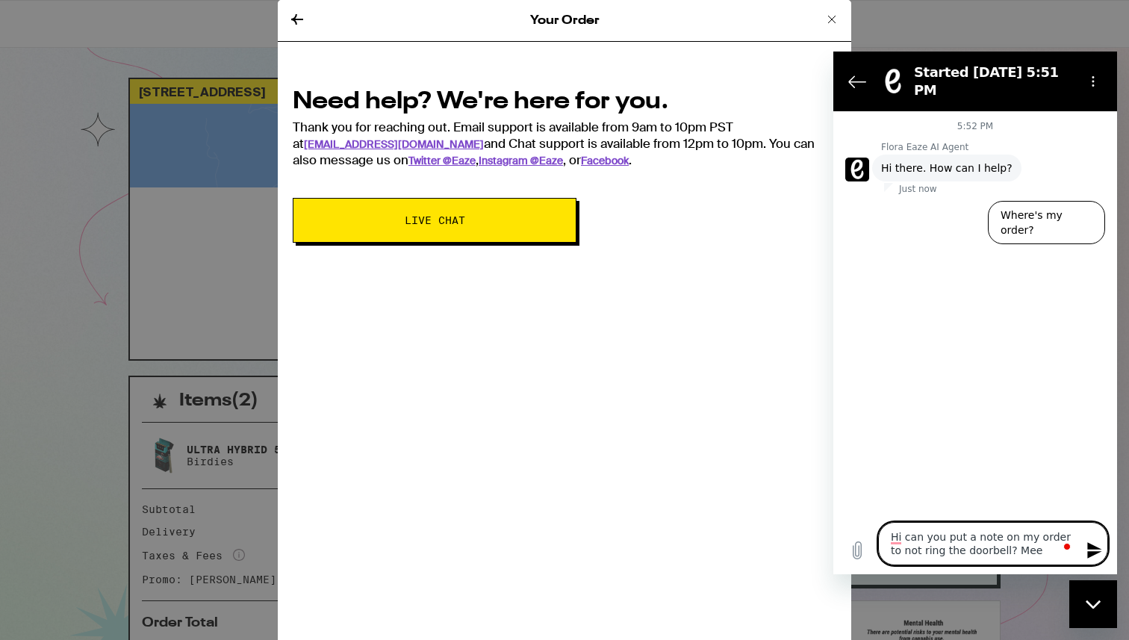
type textarea "x"
type textarea "Hi can you put a note on my order to not ring the doorbell? Meet"
type textarea "x"
type textarea "Hi can you put a note on my order to not ring the doorbell? Meet m"
type textarea "x"
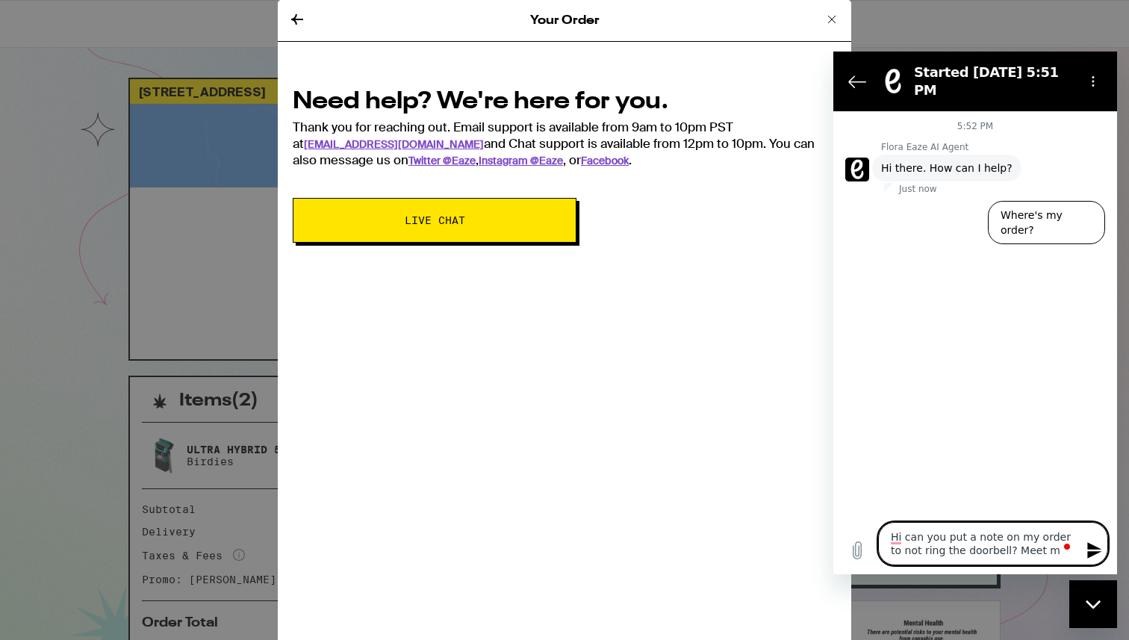
type textarea "Hi can you put a note on my order to not ring the doorbell? Meet me"
type textarea "x"
type textarea "Hi can you put a note on my order to not ring the doorbell? Meet me"
type textarea "x"
type textarea "Hi can you put a note on my order to not ring the doorbell? Meet me b"
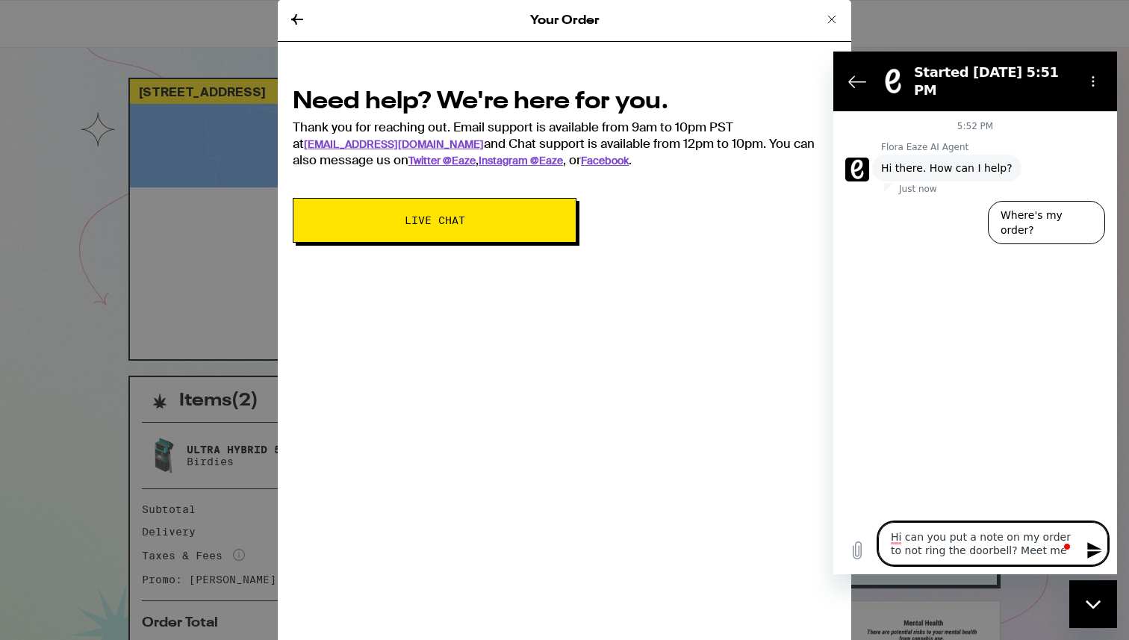
type textarea "x"
type textarea "Hi can you put a note on my order to not ring the doorbell? Meet me by"
type textarea "x"
type textarea "Hi can you put a note on my order to not ring the doorbell? Meet me by"
type textarea "x"
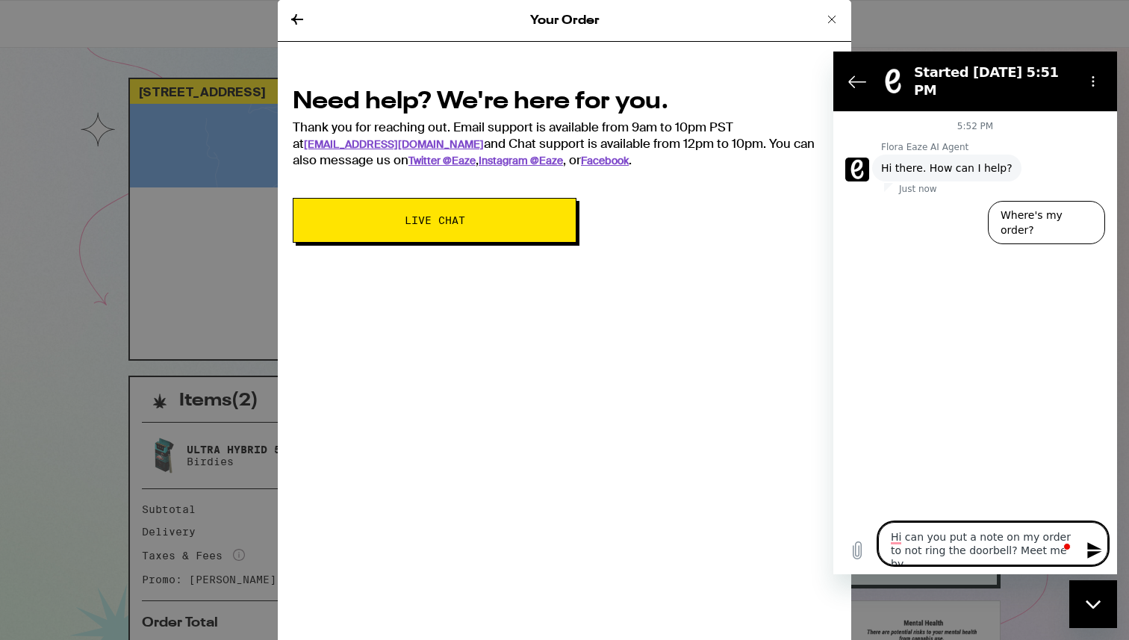
type textarea "Hi can you put a note on my order to not ring the doorbell? Meet me by t"
type textarea "x"
type textarea "Hi can you put a note on my order to not ring the doorbell? Meet me by th"
type textarea "x"
type textarea "Hi can you put a note on my order to not ring the doorbell? Meet me by the"
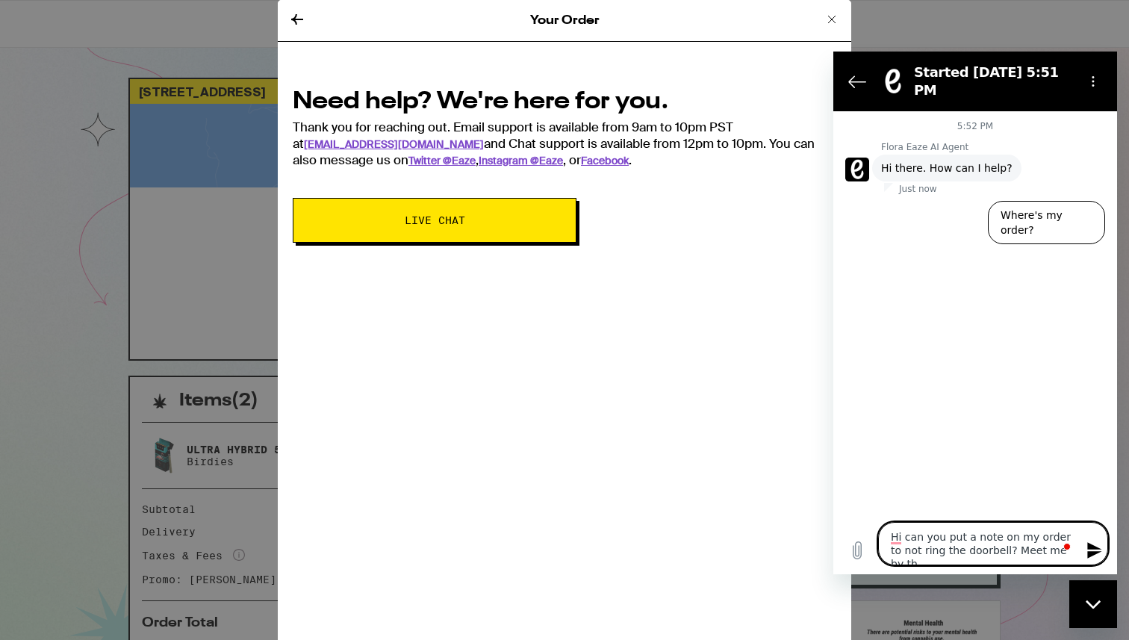
type textarea "x"
type textarea "Hi can you put a note on my order to not ring the doorbell? Meet me by the"
type textarea "x"
type textarea "Hi can you put a note on my order to not ring the doorbell? Meet me by the s"
type textarea "x"
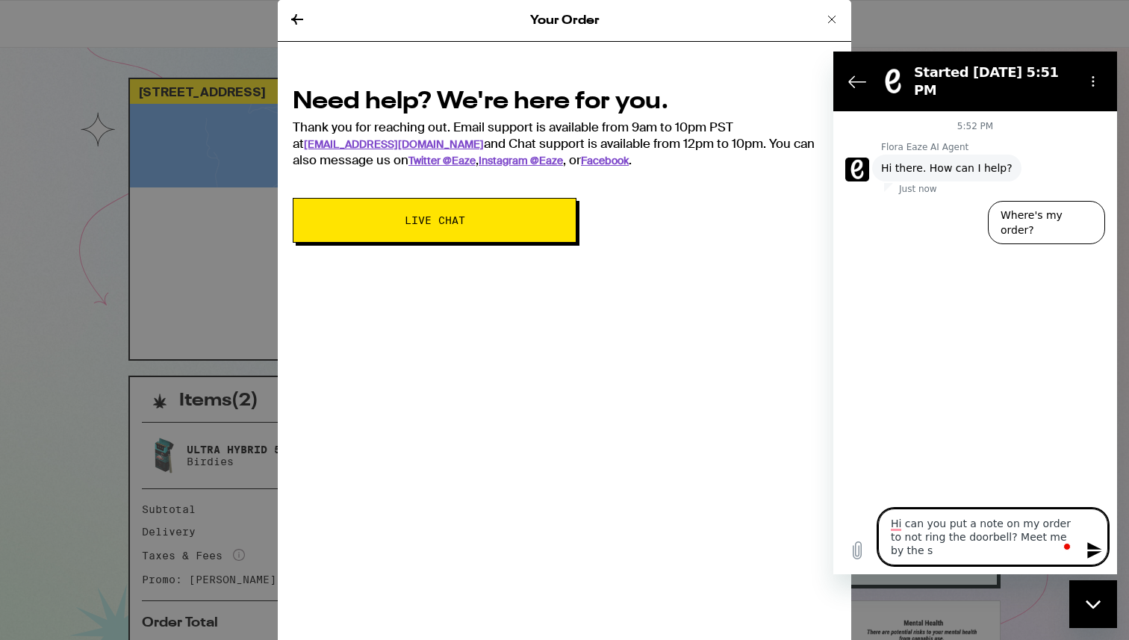
type textarea "Hi can you put a note on my order to not ring the doorbell? Meet me by the si"
type textarea "x"
type textarea "Hi can you put a note on my order to not ring the doorbell? Meet me by the sid"
type textarea "x"
type textarea "Hi can you put a note on my order to not ring the doorbell? Meet me by the side"
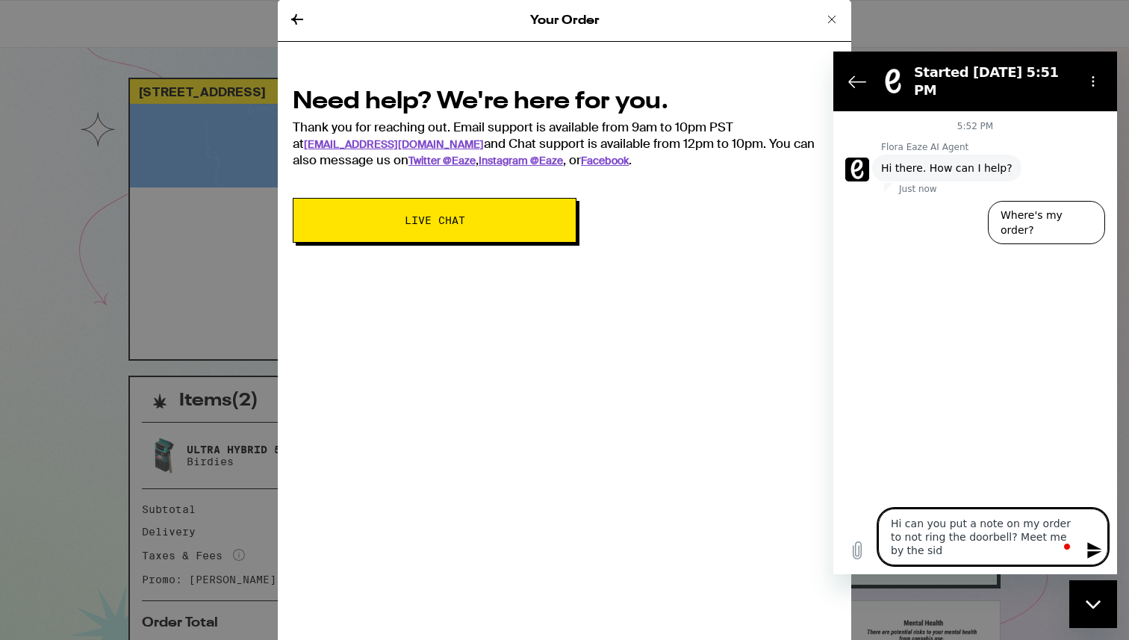
type textarea "x"
type textarea "Hi can you put a note on my order to not ring the doorbell? Meet me by the sidew"
type textarea "x"
type textarea "Hi can you put a note on my order to not ring the doorbell? Meet me by the side…"
type textarea "x"
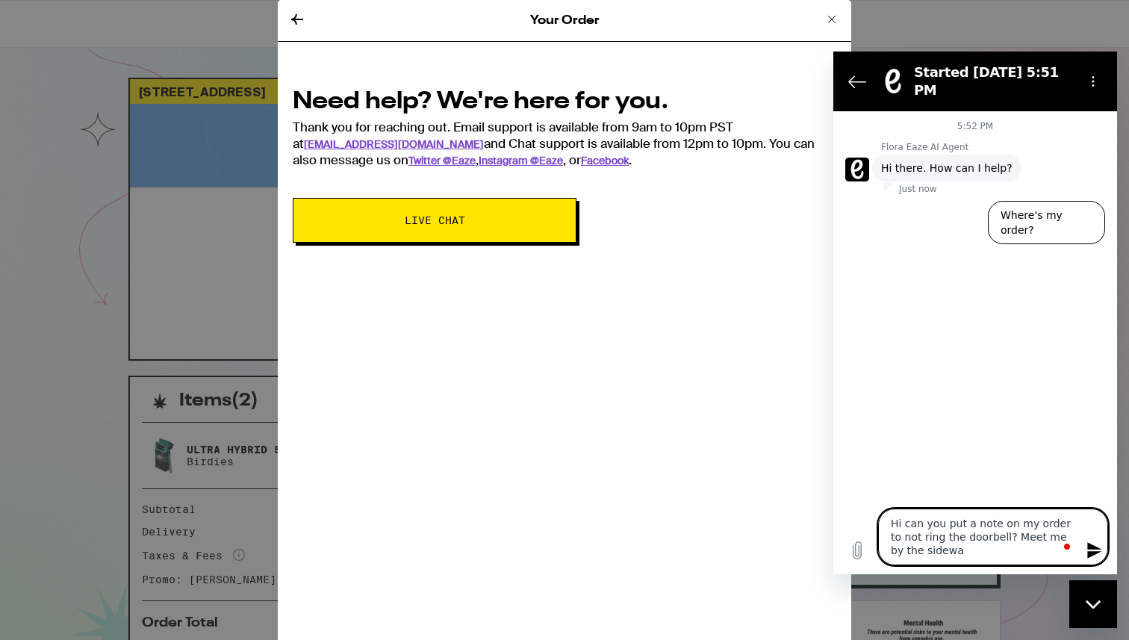
type textarea "Hi can you put a note on my order to not ring the doorbell? Meet me by the side…"
type textarea "x"
type textarea "Hi can you put a note on my order to not ring the doorbell? Meet me by the side…"
type textarea "x"
type textarea "Hi can you put a note on my order to not ring the doorbell? Meet me by the side…"
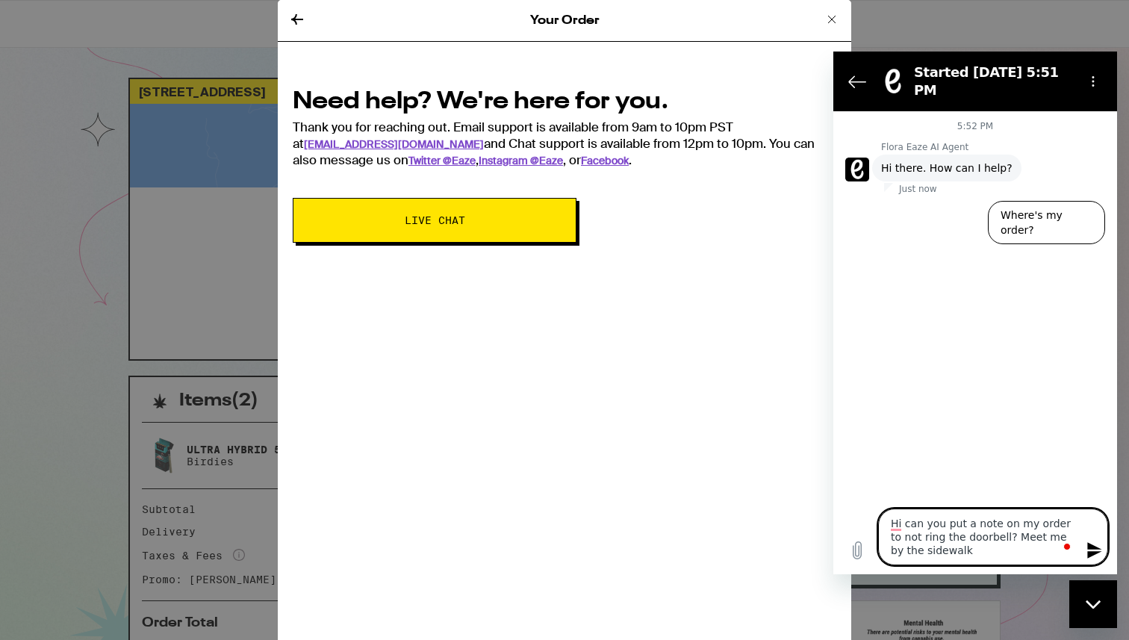
type textarea "x"
type textarea "Hi can you put a note on my order to not ring the doorbell? Meet me by the side…"
type textarea "x"
type textarea "Hi can you put a note on my order to not ring the doorbell? Meet me by the sidew"
type textarea "x"
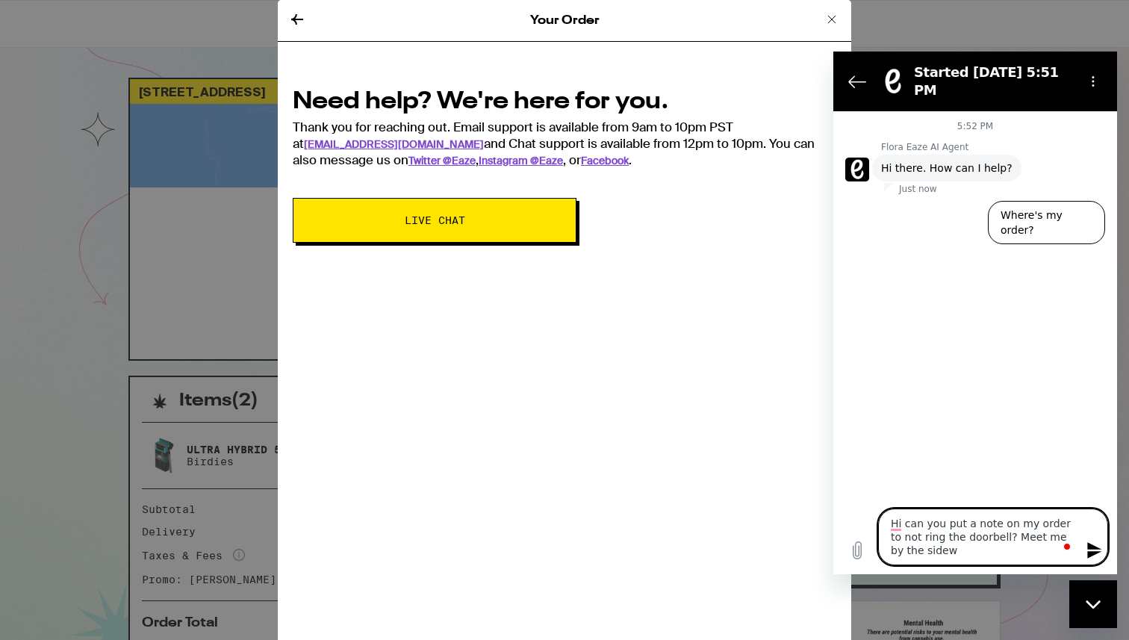
type textarea "Hi can you put a note on my order to not ring the doorbell? Meet me by the side"
type textarea "x"
type textarea "Hi can you put a note on my order to not ring the doorbell? Meet me by the sid"
type textarea "x"
type textarea "Hi can you put a note on my order to not ring the doorbell? Meet me by the si"
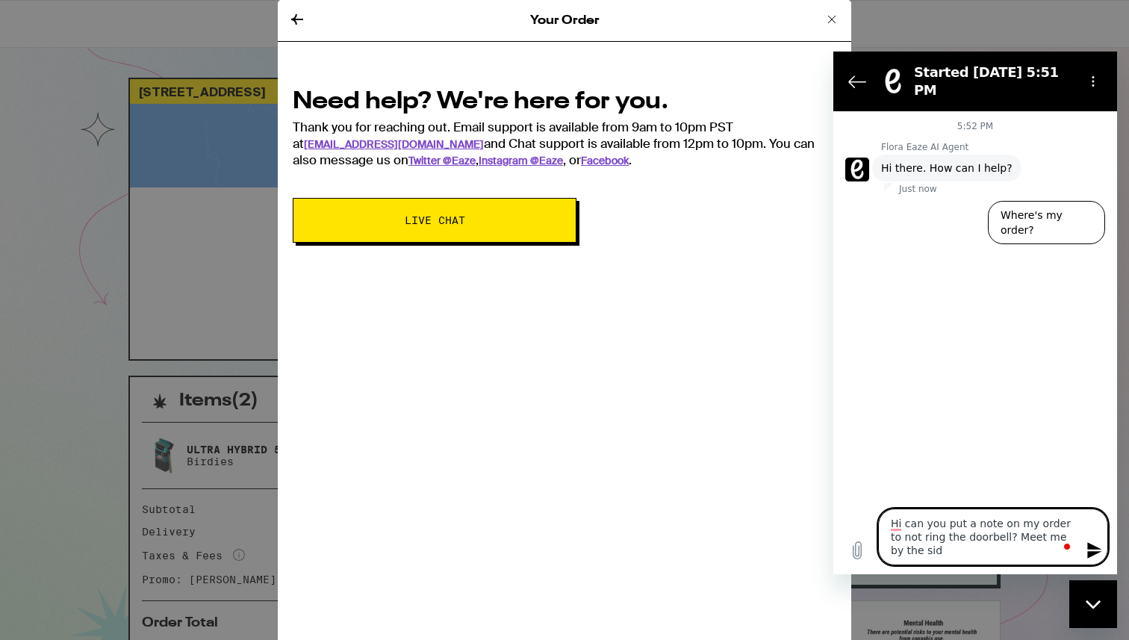
type textarea "x"
type textarea "Hi can you put a note on my order to not ring the doorbell? Meet me by the s"
type textarea "x"
type textarea "Hi can you put a note on my order to not ring the doorbell? Meet me by the"
type textarea "x"
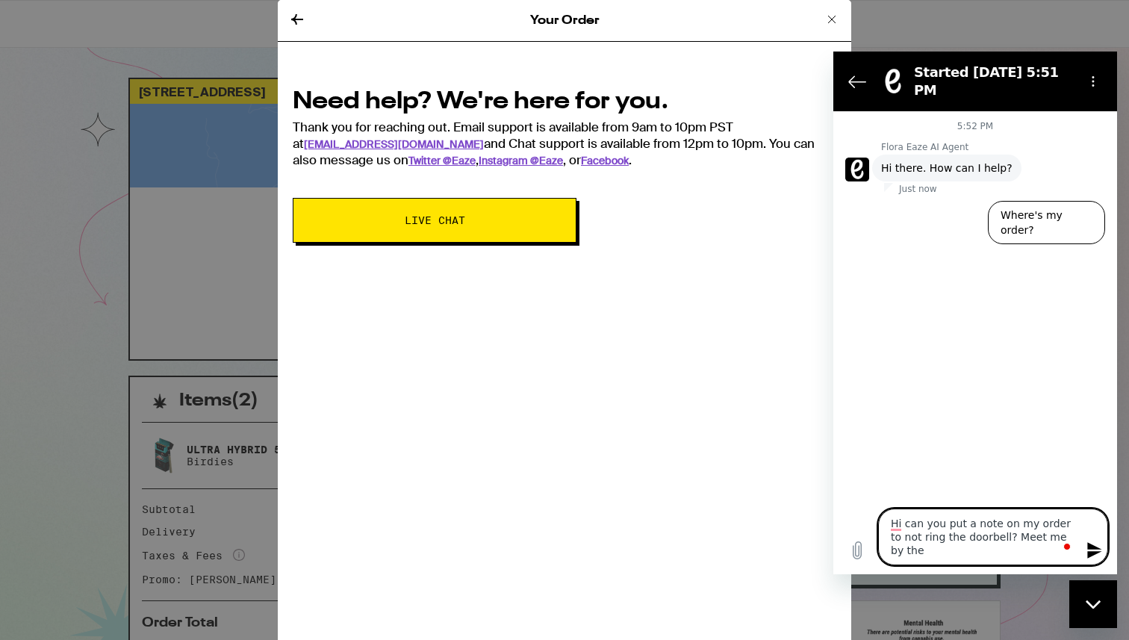
type textarea "Hi can you put a note on my order to not ring the doorbell? Meet me by the c"
type textarea "x"
type textarea "Hi can you put a note on my order to not ring the doorbell? Meet me by the cu"
type textarea "x"
type textarea "Hi can you put a note on my order to not ring the doorbell? Meet me by the cur"
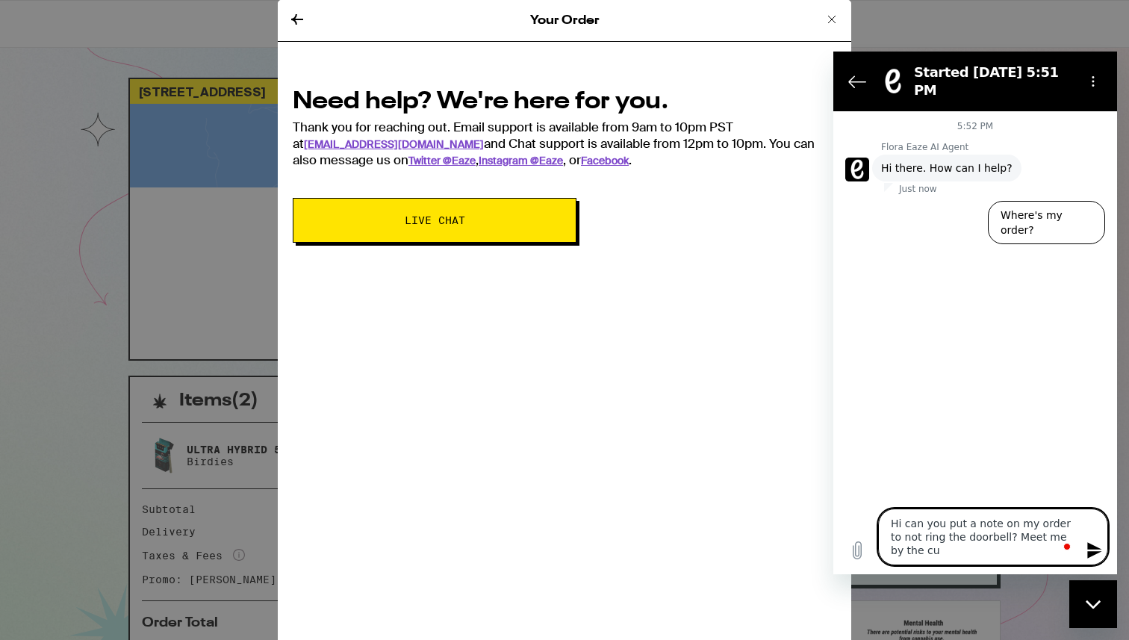
type textarea "x"
type textarea "Hi can you put a note on my order to not ring the doorbell? Meet me by the curb"
type textarea "x"
type textarea "Hi can you put a note on my order to not ring the doorbell? Meet me by the curbs"
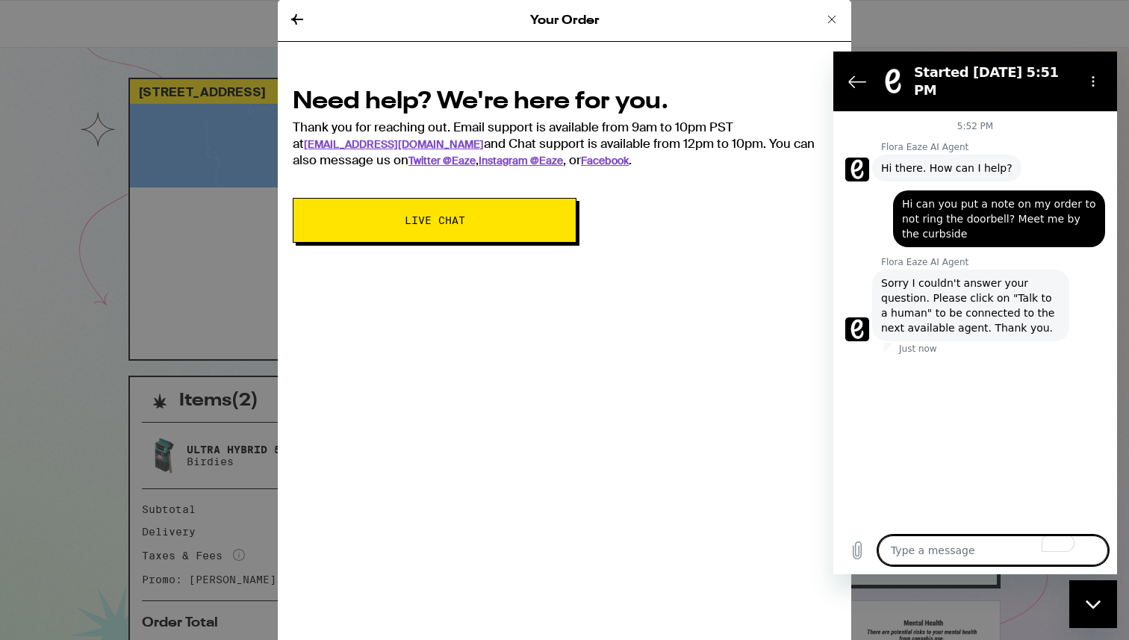
click at [1001, 297] on span "Sorry I couldn't answer your question. Please click on "Talk to a human" to be …" at bounding box center [970, 306] width 179 height 60
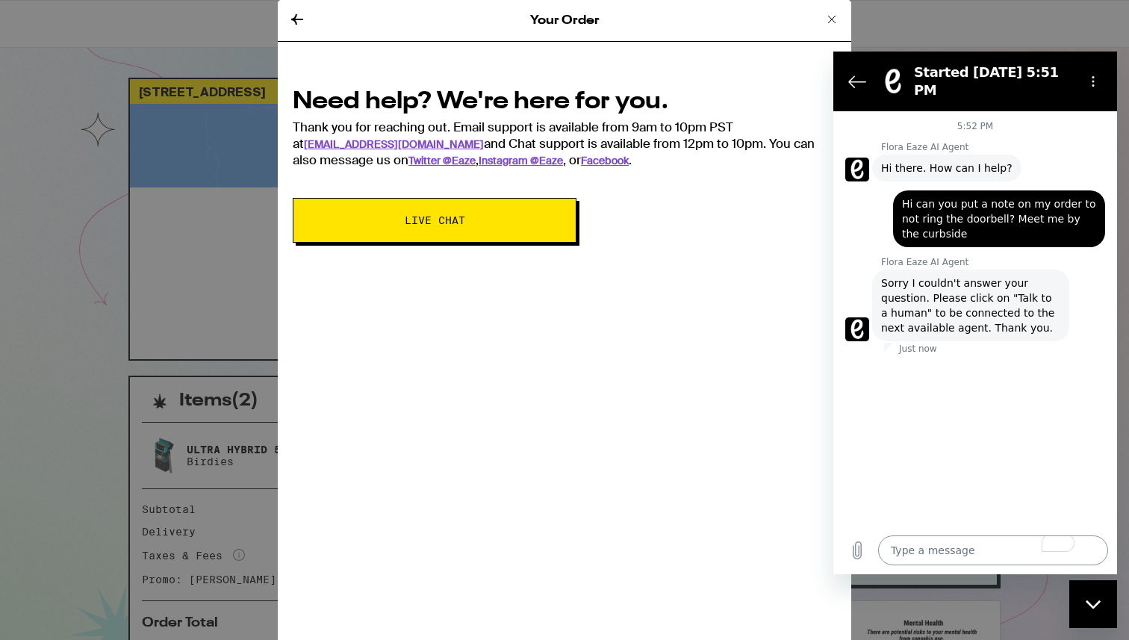
click at [978, 549] on textarea "To enrich screen reader interactions, please activate Accessibility in Grammarl…" at bounding box center [993, 551] width 230 height 30
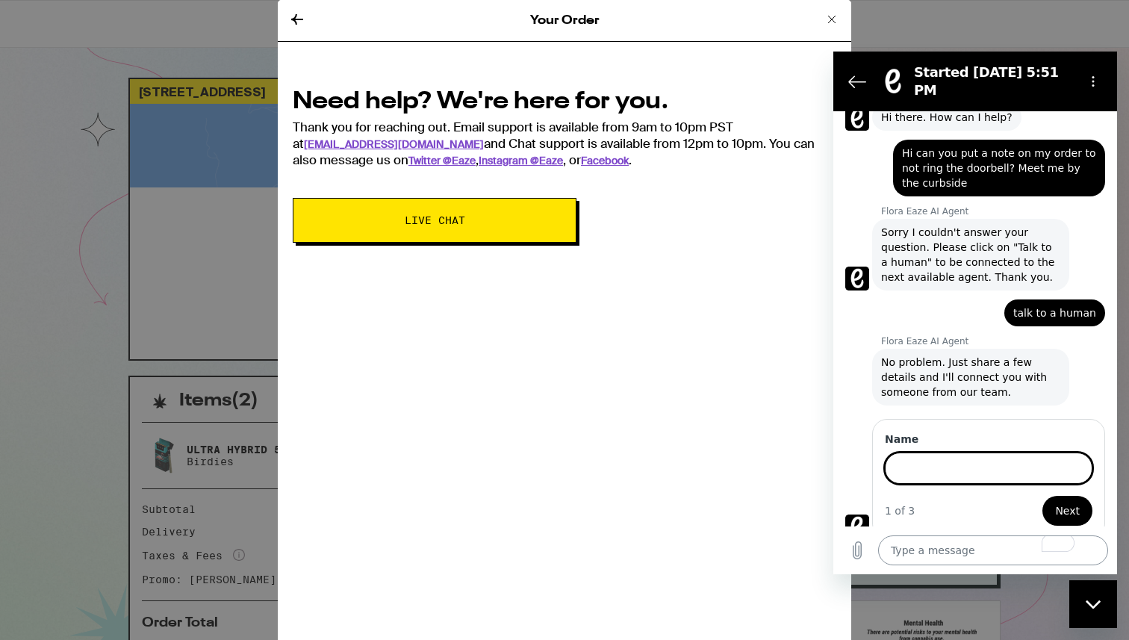
scroll to position [50, 0]
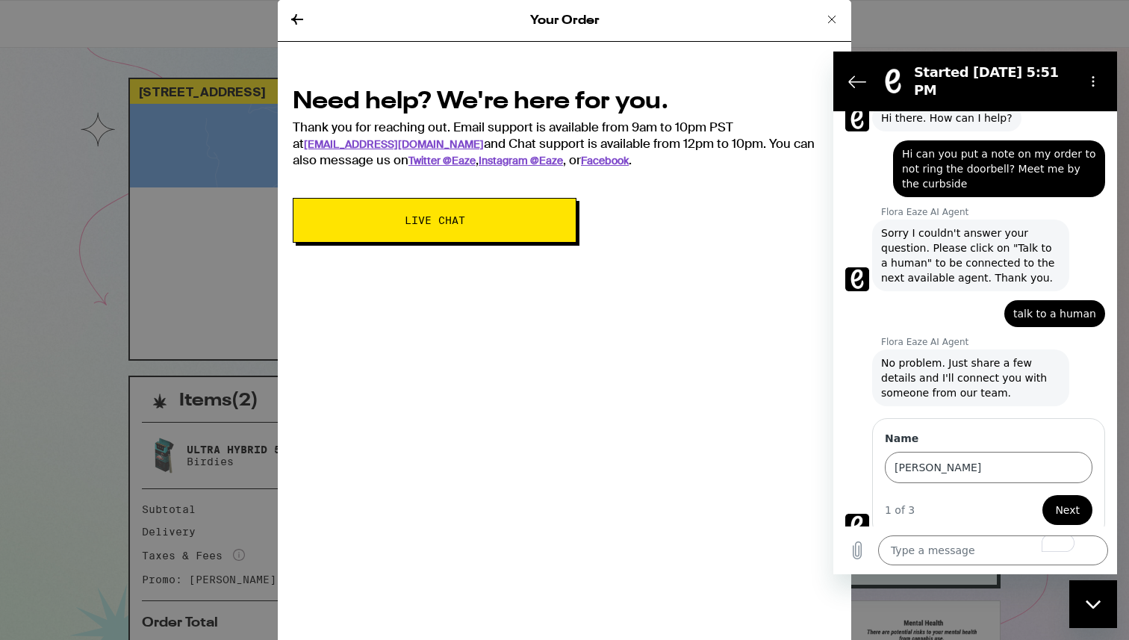
click at [1070, 501] on span "Next" at bounding box center [1067, 510] width 25 height 18
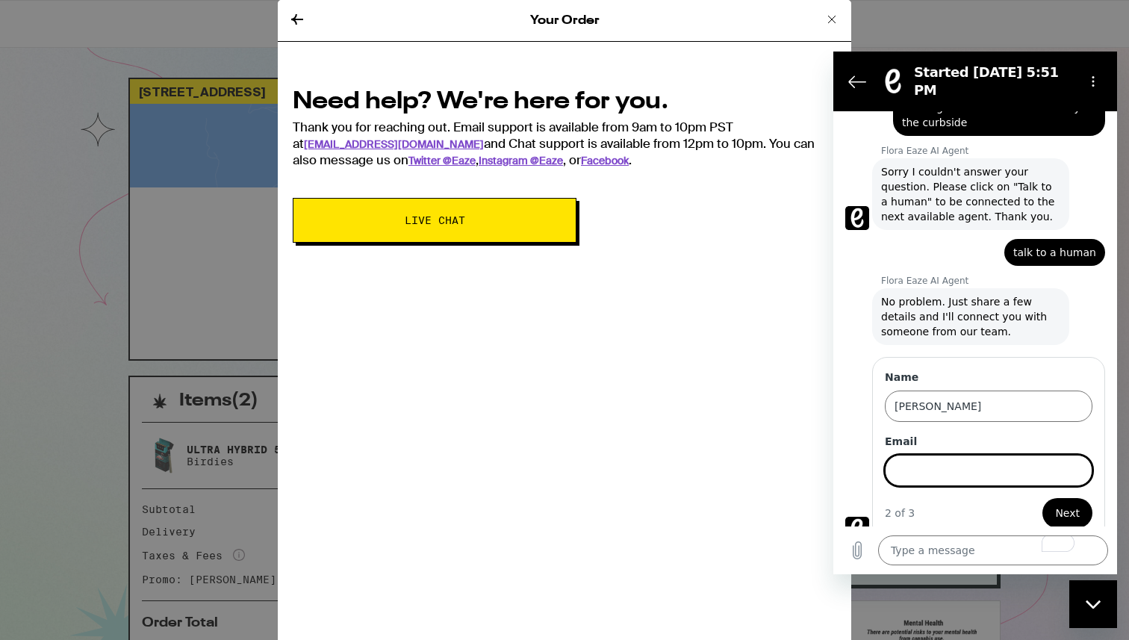
scroll to position [114, 0]
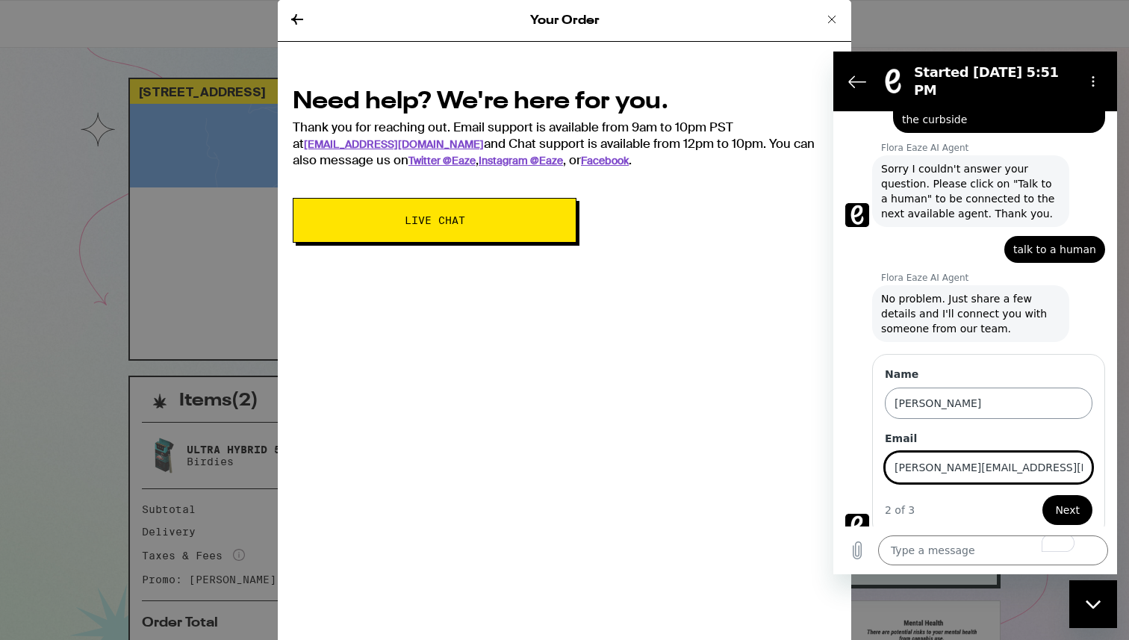
click at [1043, 495] on button "Next" at bounding box center [1068, 510] width 50 height 30
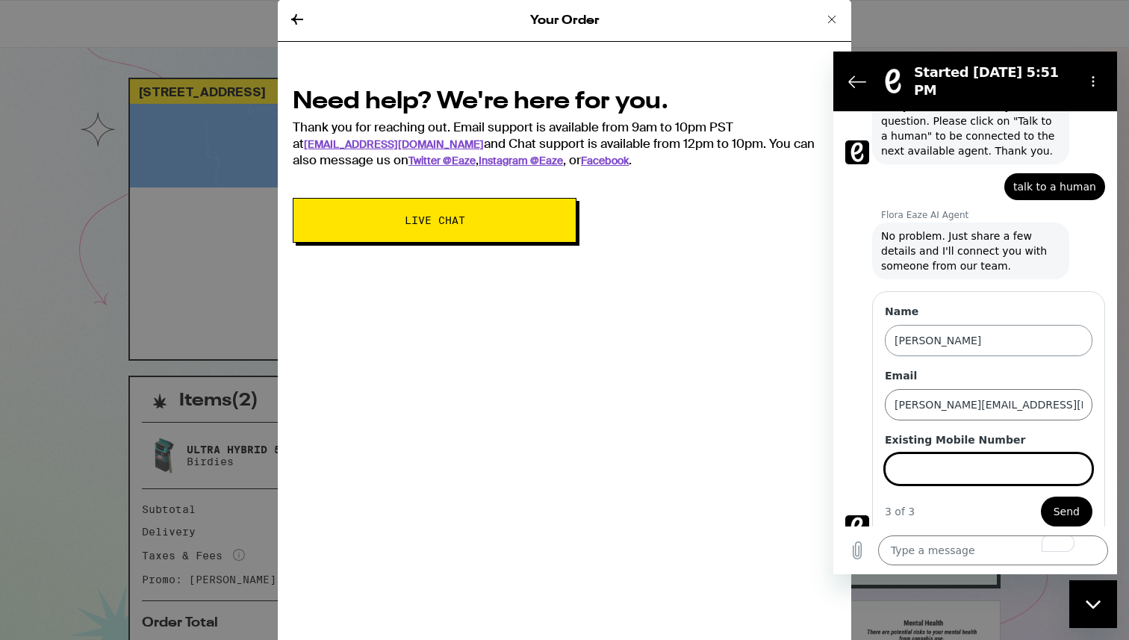
scroll to position [179, 0]
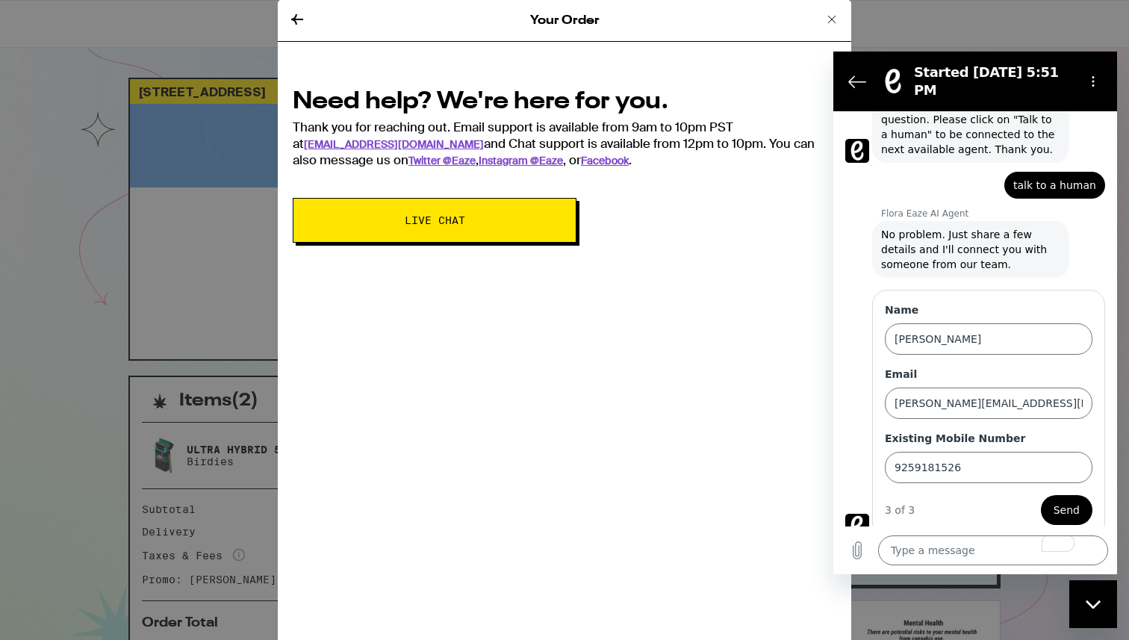
click at [1073, 501] on span "Send" at bounding box center [1067, 510] width 26 height 18
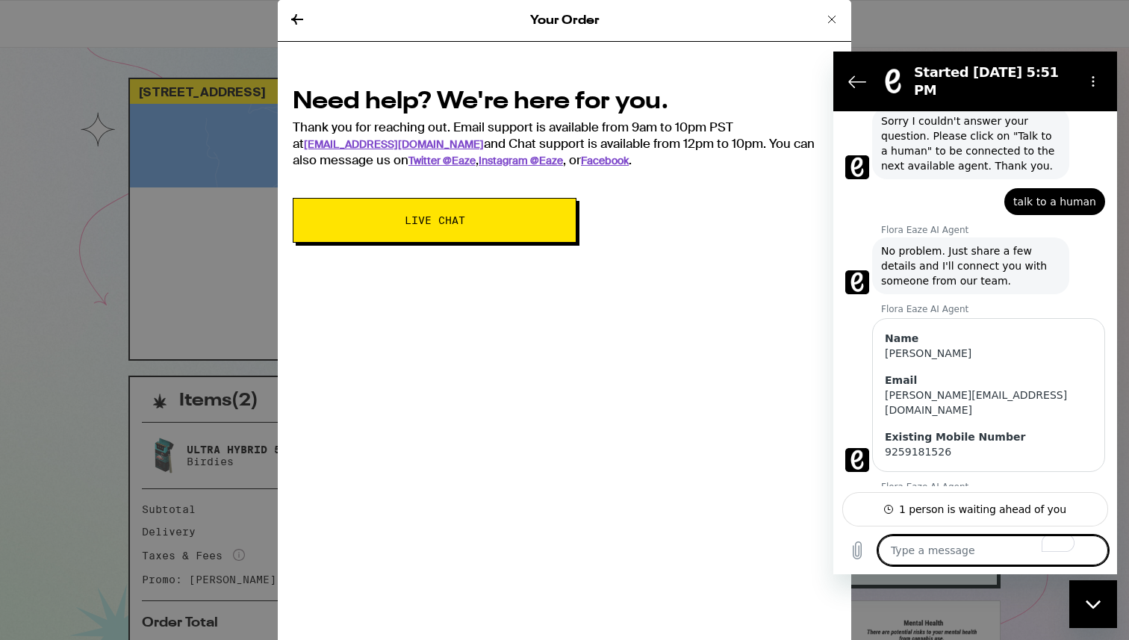
scroll to position [202, 0]
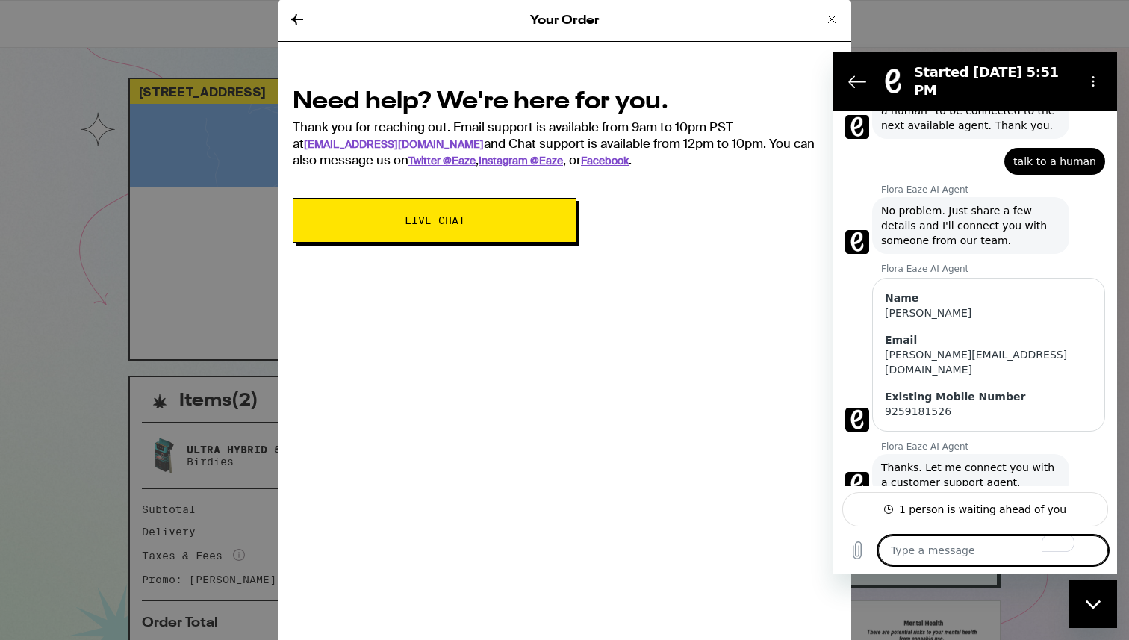
click at [990, 554] on textarea "To enrich screen reader interactions, please activate Accessibility in Grammarl…" at bounding box center [993, 551] width 230 height 30
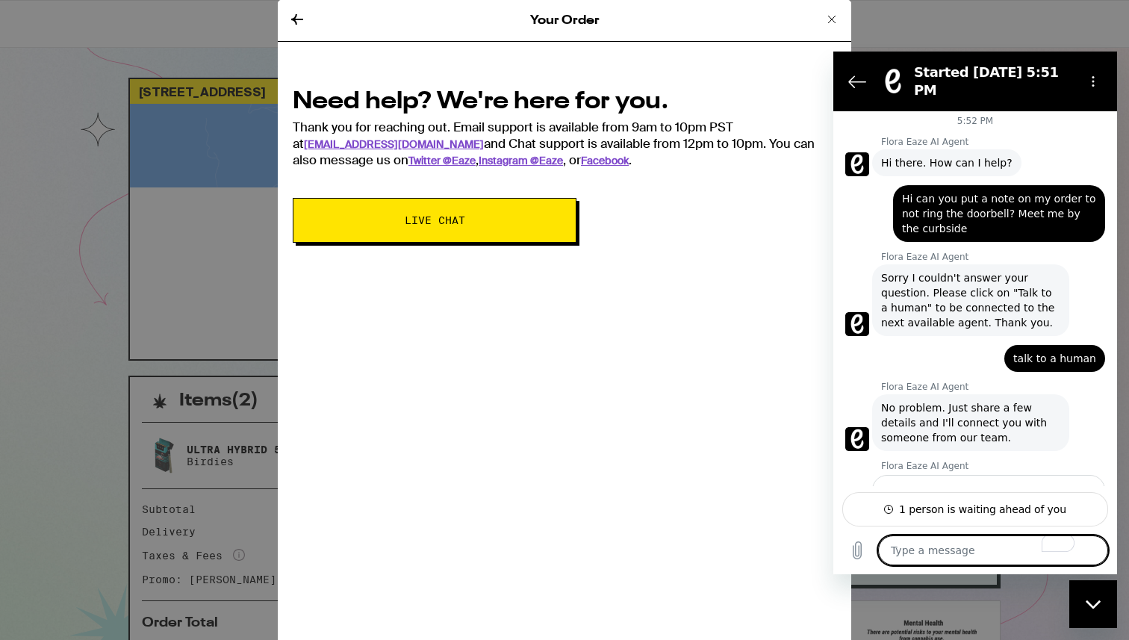
scroll to position [0, 0]
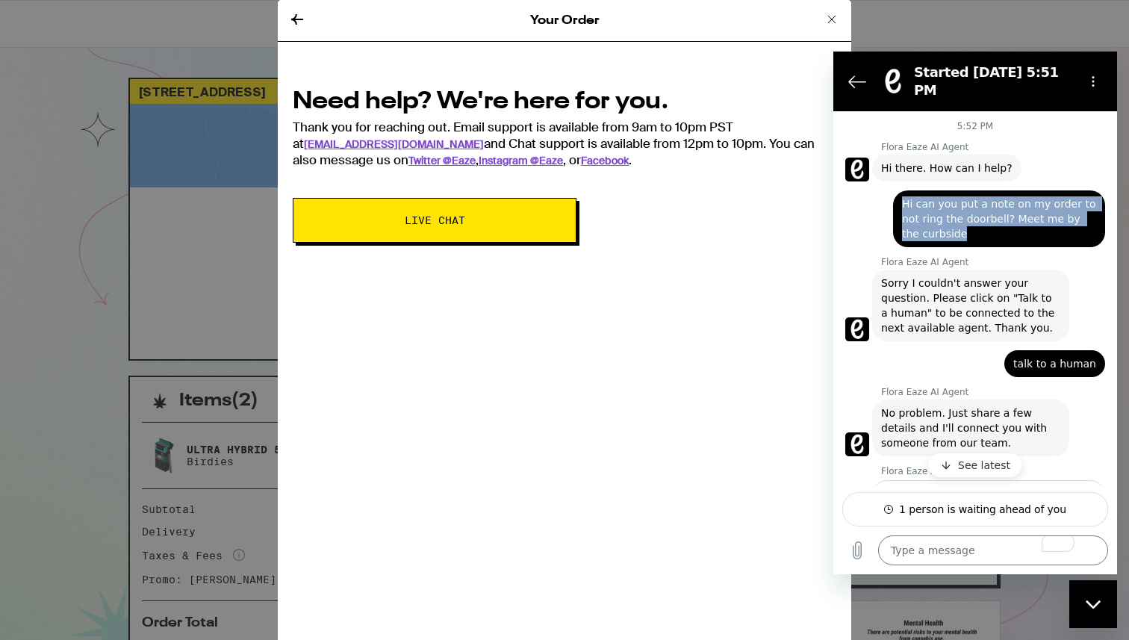
drag, startPoint x: 903, startPoint y: 190, endPoint x: 969, endPoint y: 214, distance: 69.7
click at [970, 214] on span "Hi can you put a note on my order to not ring the doorbell? Meet me by the curb…" at bounding box center [999, 218] width 194 height 45
copy span "Hi can you put a note on my order to not ring the doorbell? Meet me by the curb…"
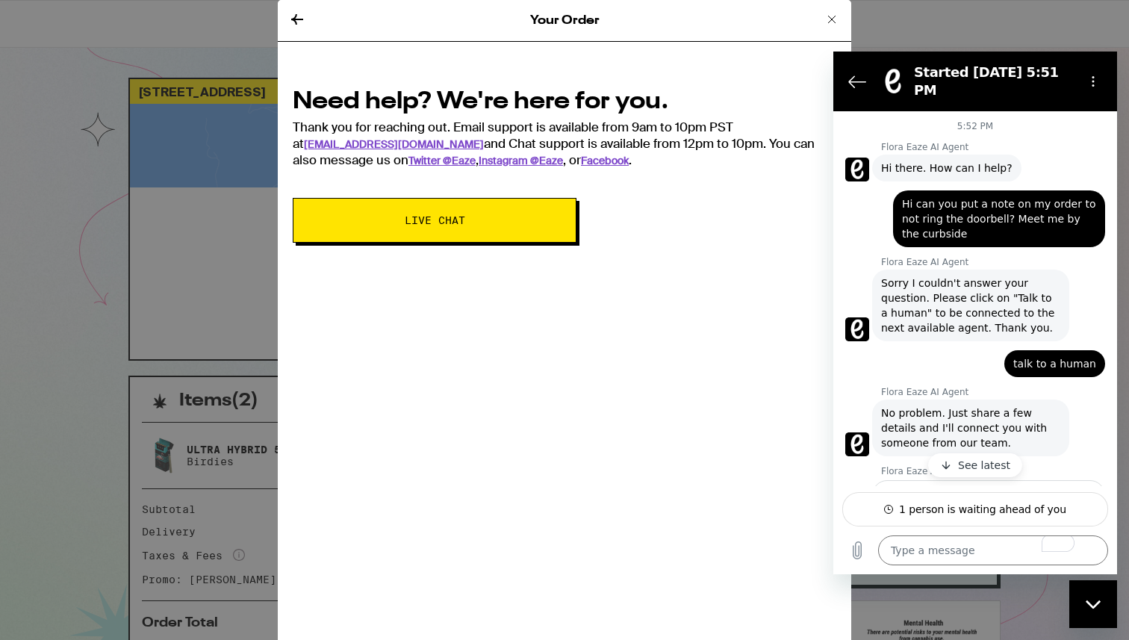
click at [984, 452] on div "5:52 PM Flora Eaze AI Agent Flora Eaze AI Agent says: Hi there. How can I help?…" at bounding box center [976, 298] width 284 height 375
click at [984, 468] on p "See latest" at bounding box center [984, 465] width 52 height 15
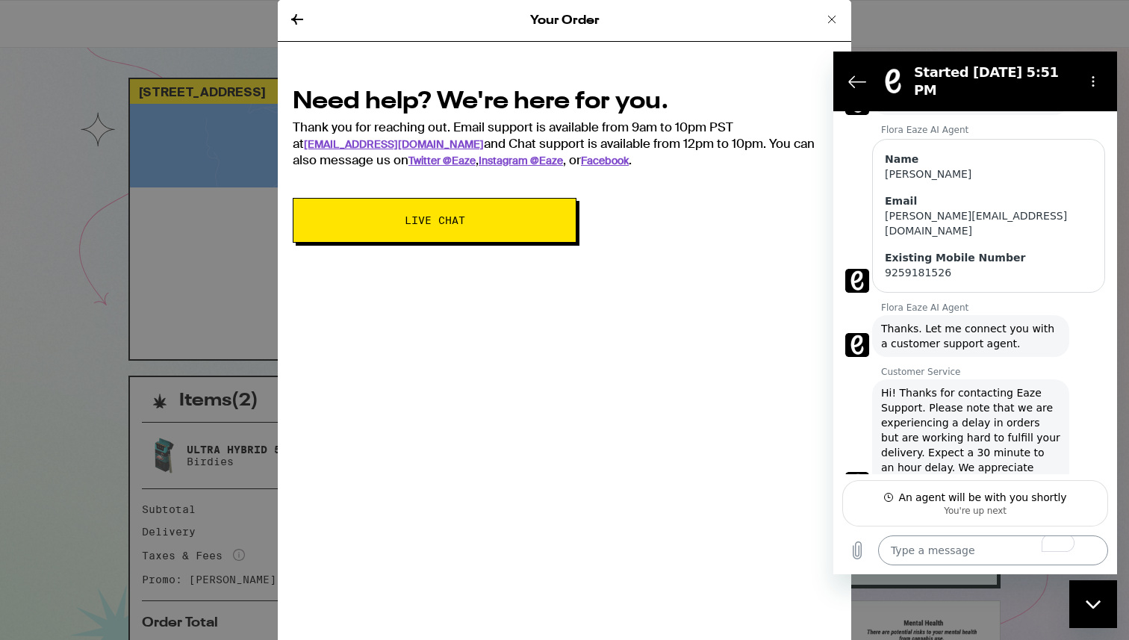
scroll to position [353, 0]
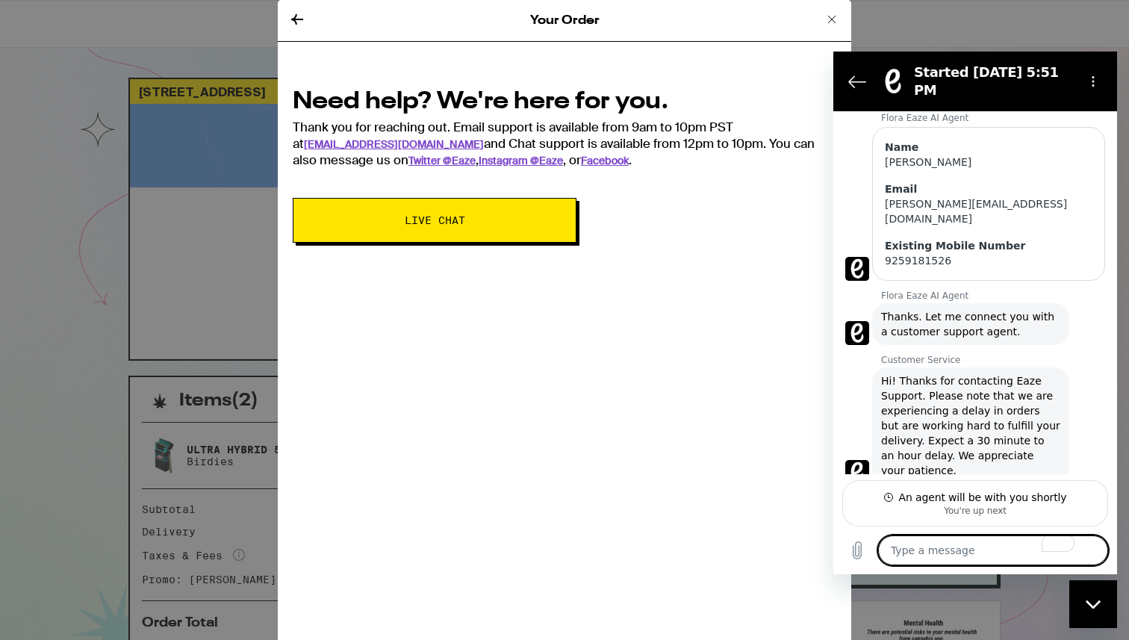
click at [935, 562] on textarea "To enrich screen reader interactions, please activate Accessibility in Grammarl…" at bounding box center [993, 551] width 230 height 30
paste textarea "Hi can you put a note on my order to not ring the doorbell? Meet me by the curb…"
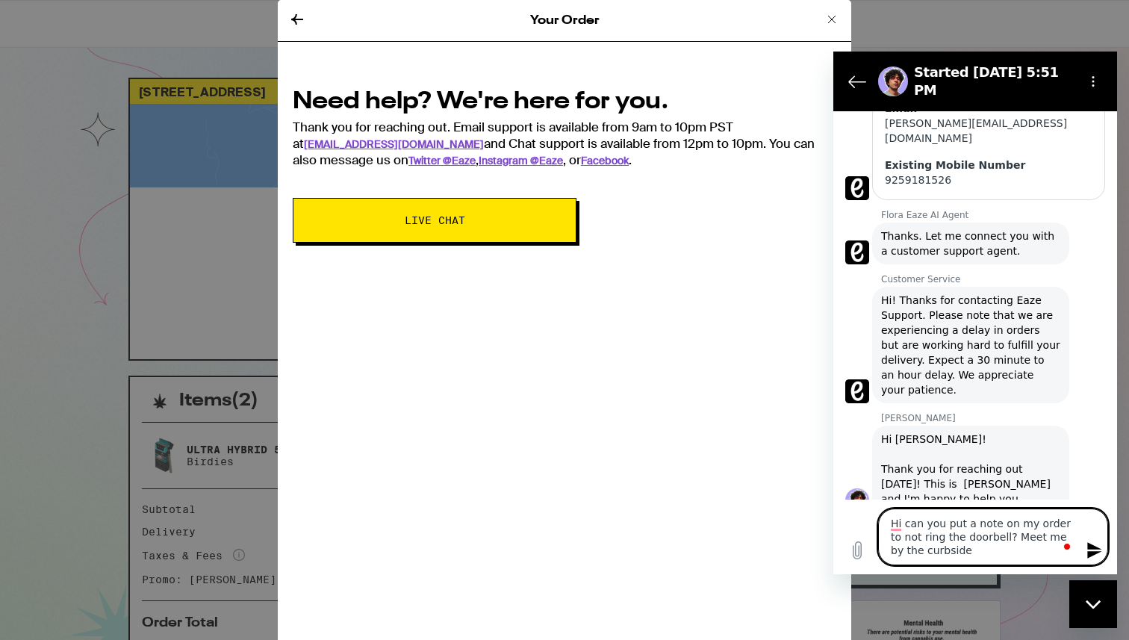
scroll to position [437, 0]
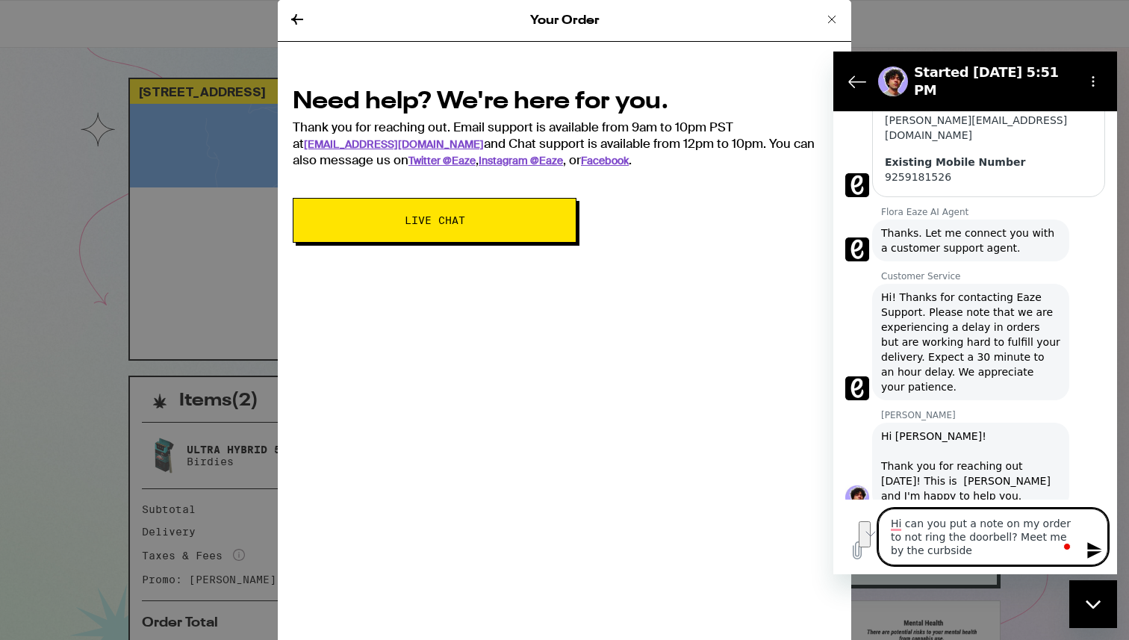
drag, startPoint x: 938, startPoint y: 556, endPoint x: 893, endPoint y: 540, distance: 48.2
click at [893, 540] on textarea "Hi can you put a note on my order to not ring the doorbell? Meet me by the curb…" at bounding box center [993, 537] width 230 height 57
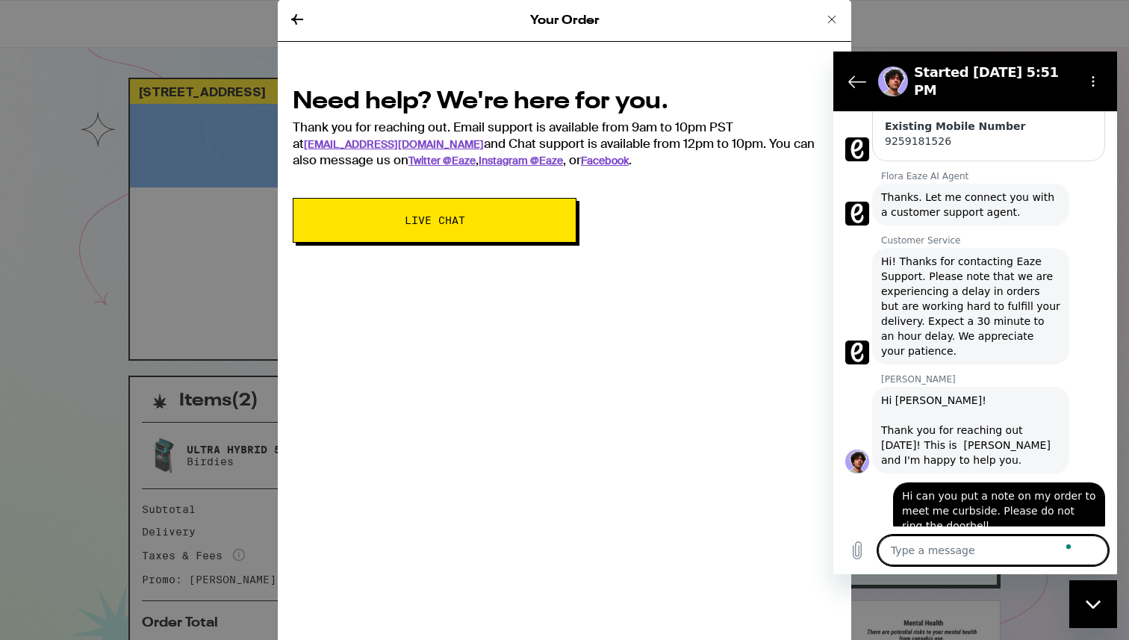
scroll to position [476, 0]
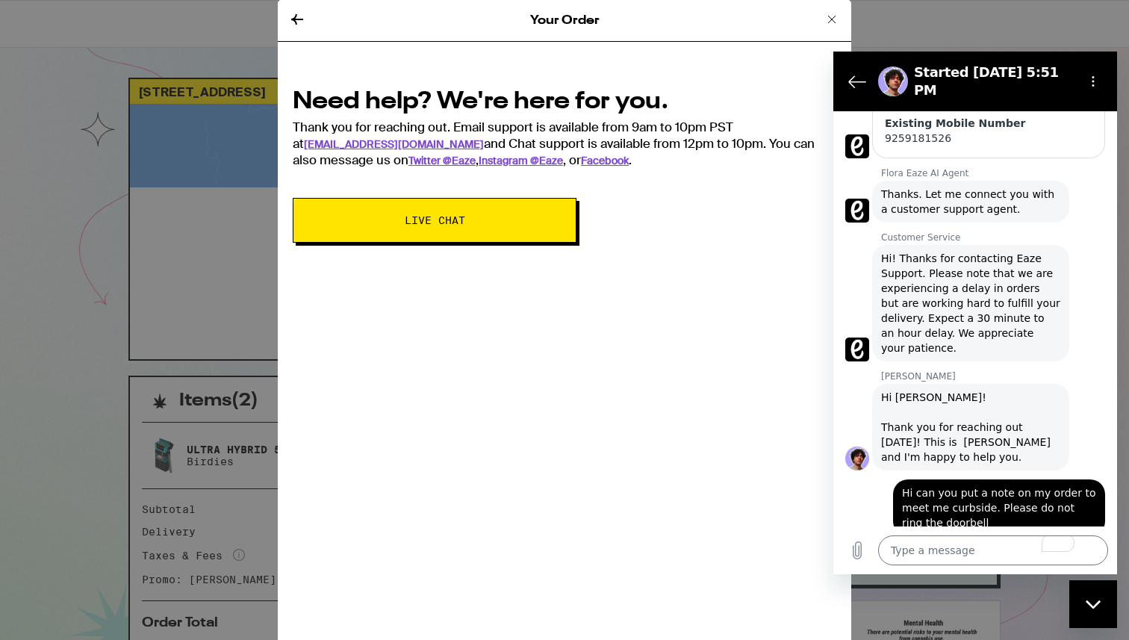
click at [827, 18] on icon at bounding box center [832, 19] width 18 height 18
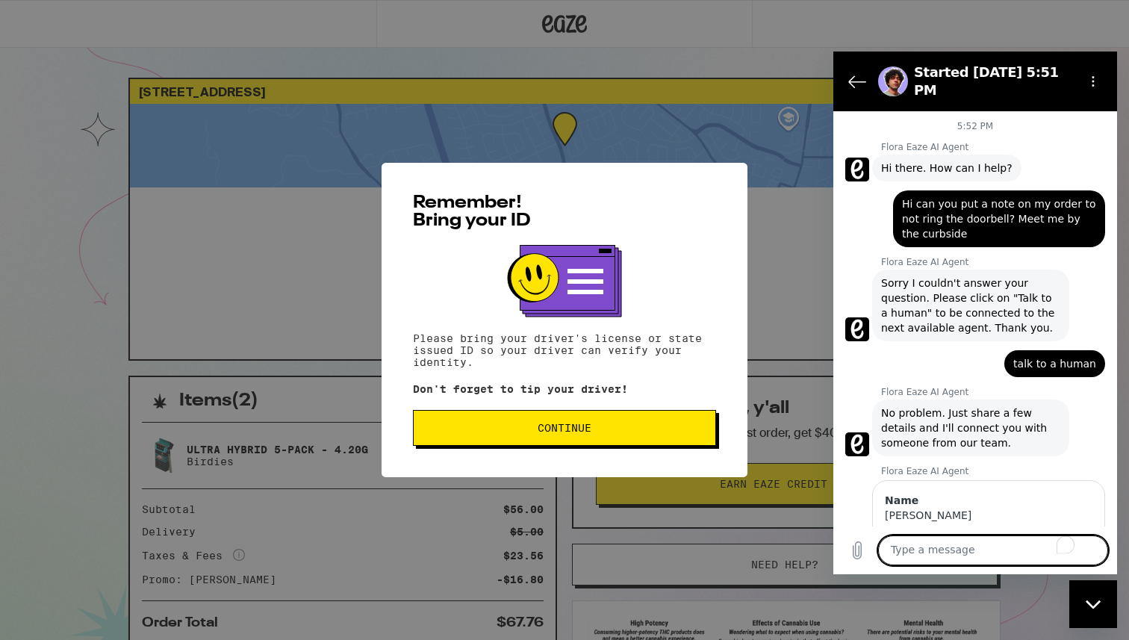
scroll to position [476, 0]
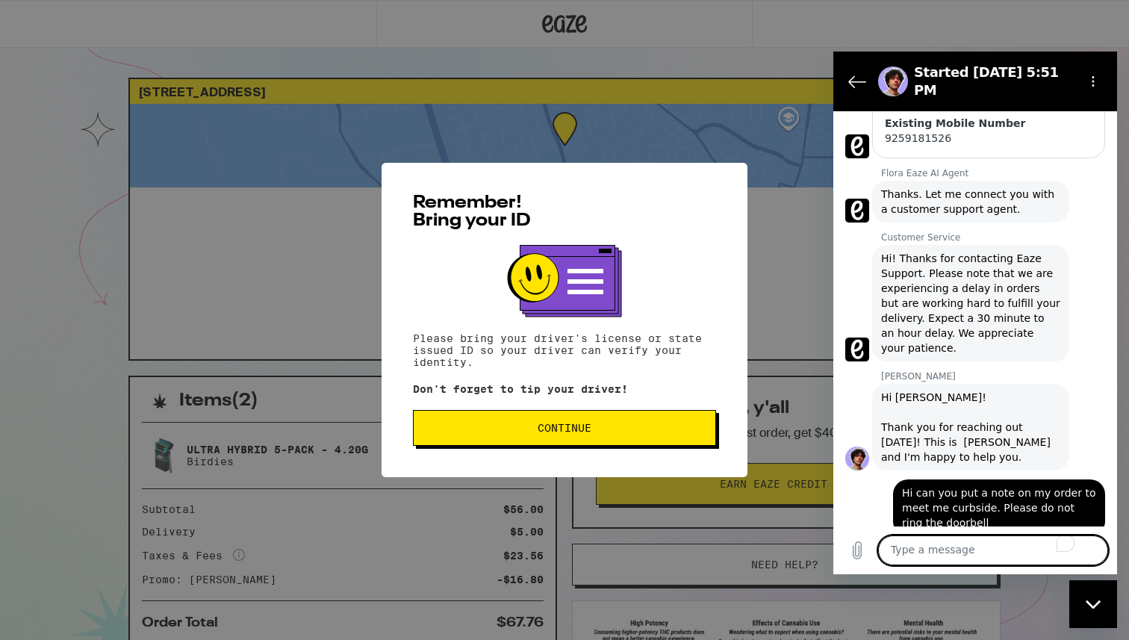
click at [542, 426] on span "Continue" at bounding box center [565, 428] width 54 height 10
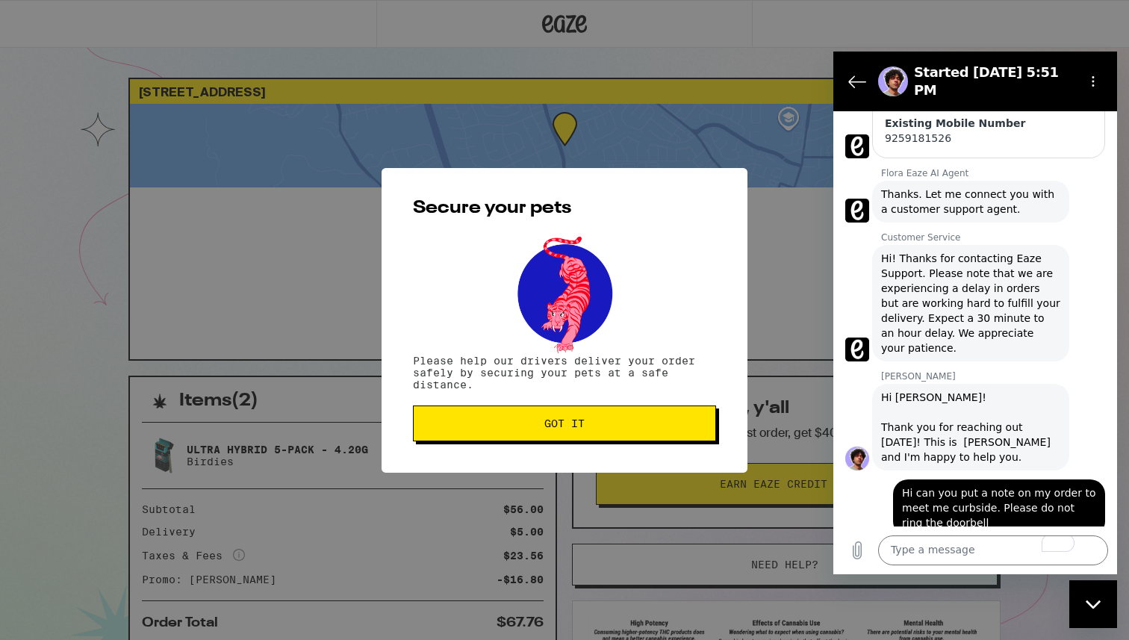
click at [539, 438] on button "Got it" at bounding box center [564, 424] width 303 height 36
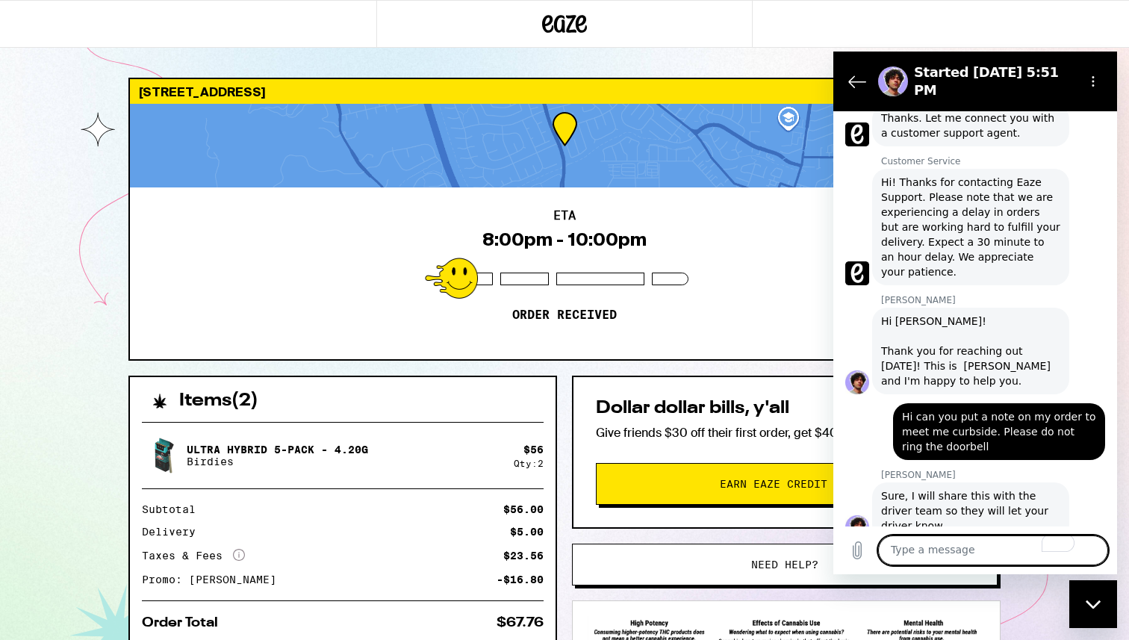
scroll to position [555, 0]
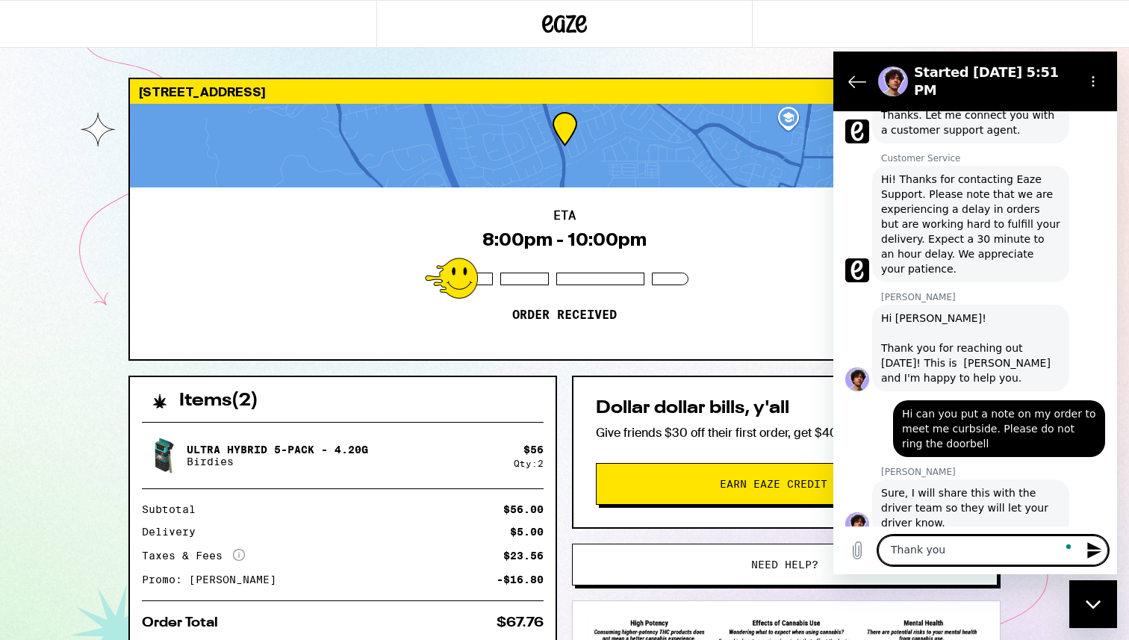
type textarea "Thank you!"
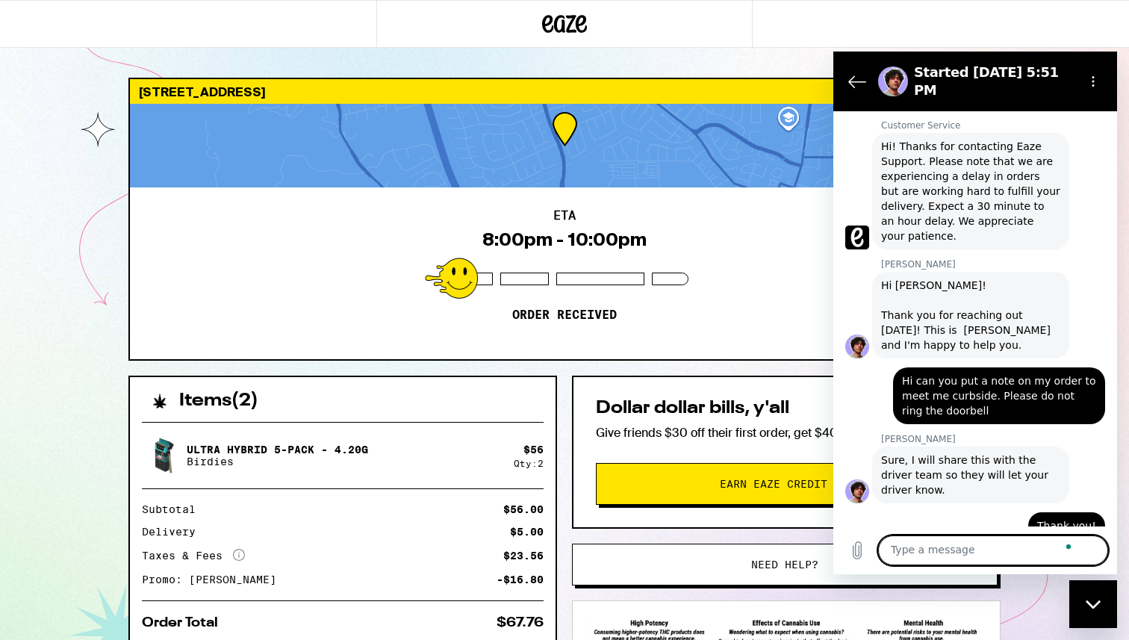
scroll to position [591, 0]
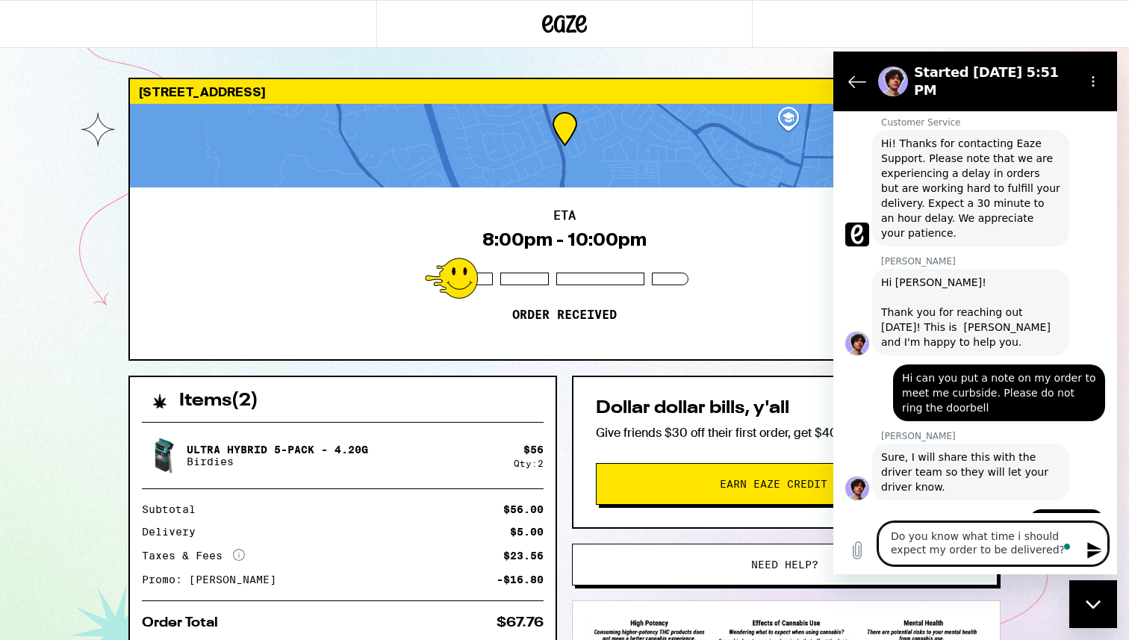
type textarea "Do you know what time i should expect my order to be delivered?"
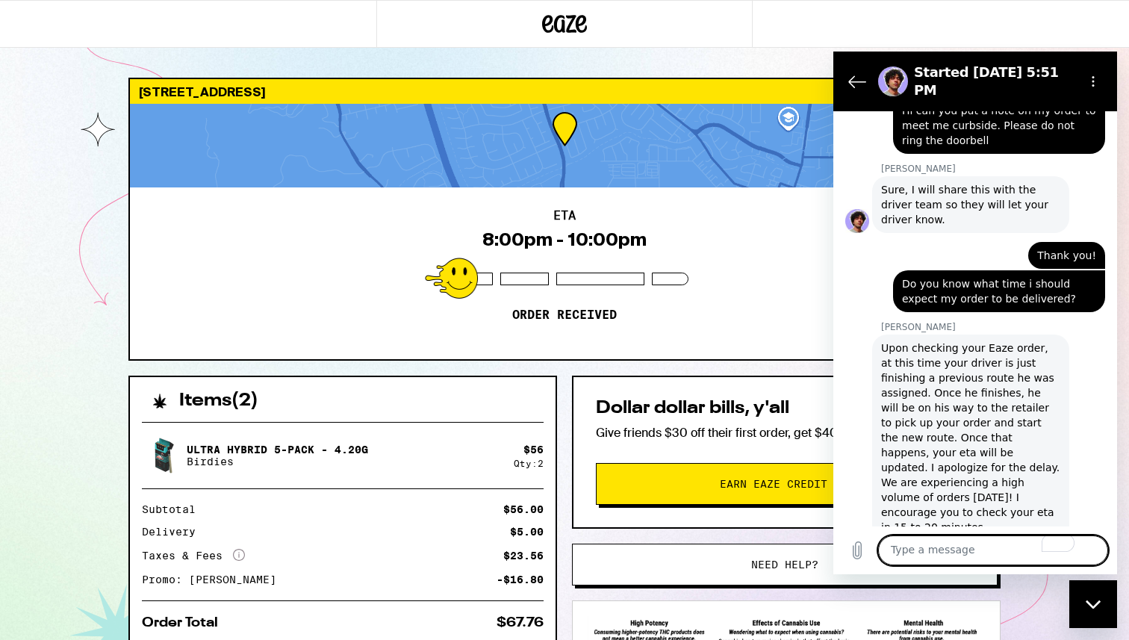
scroll to position [861, 0]
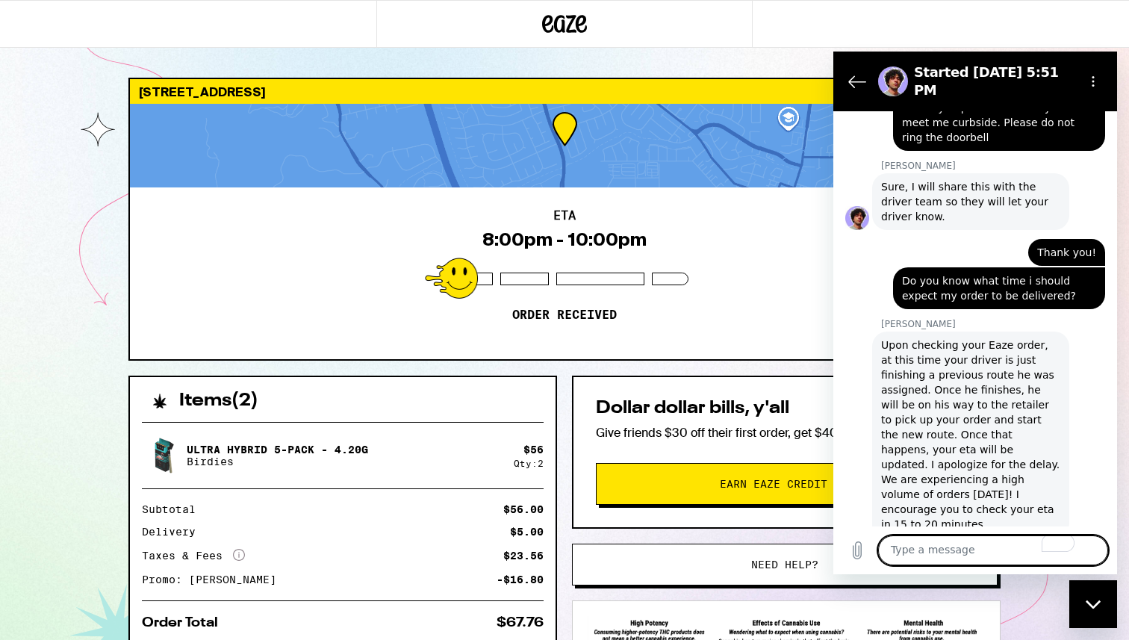
click at [939, 543] on textarea "To enrich screen reader interactions, please activate Accessibility in Grammarl…" at bounding box center [993, 551] width 230 height 30
type textarea "Hi still there. Thank you for the info!"
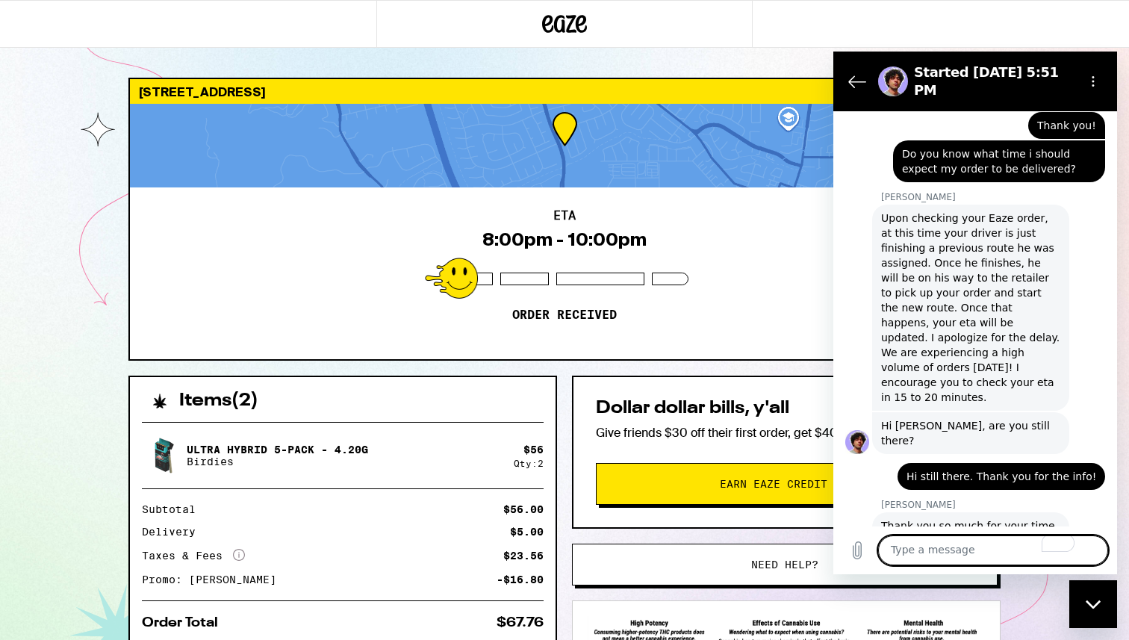
scroll to position [991, 0]
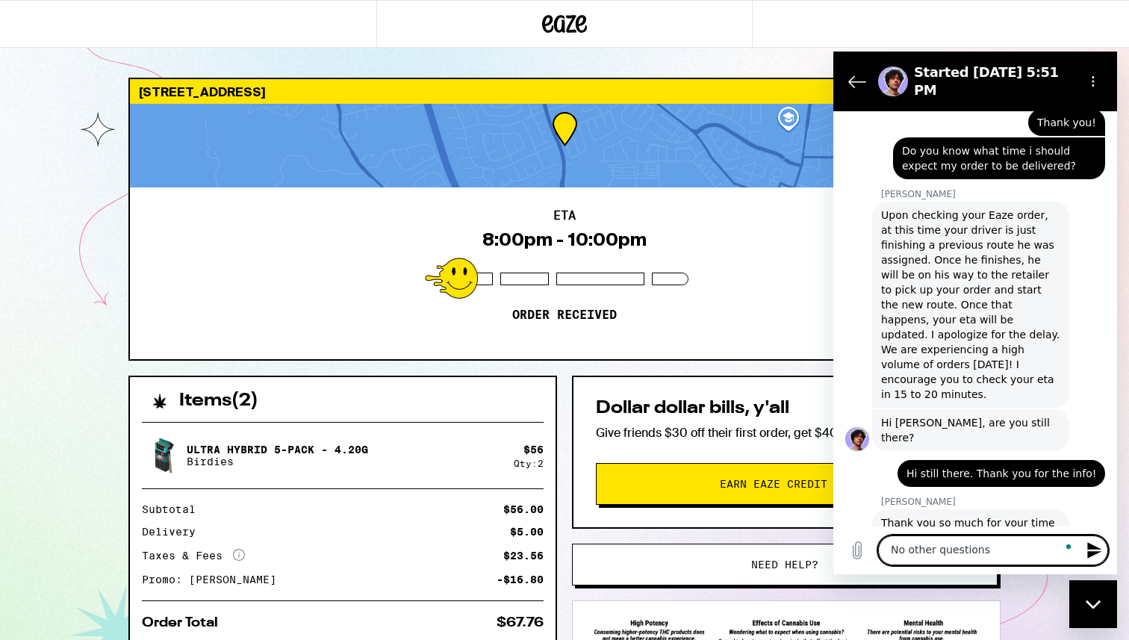
type textarea "No other questions"
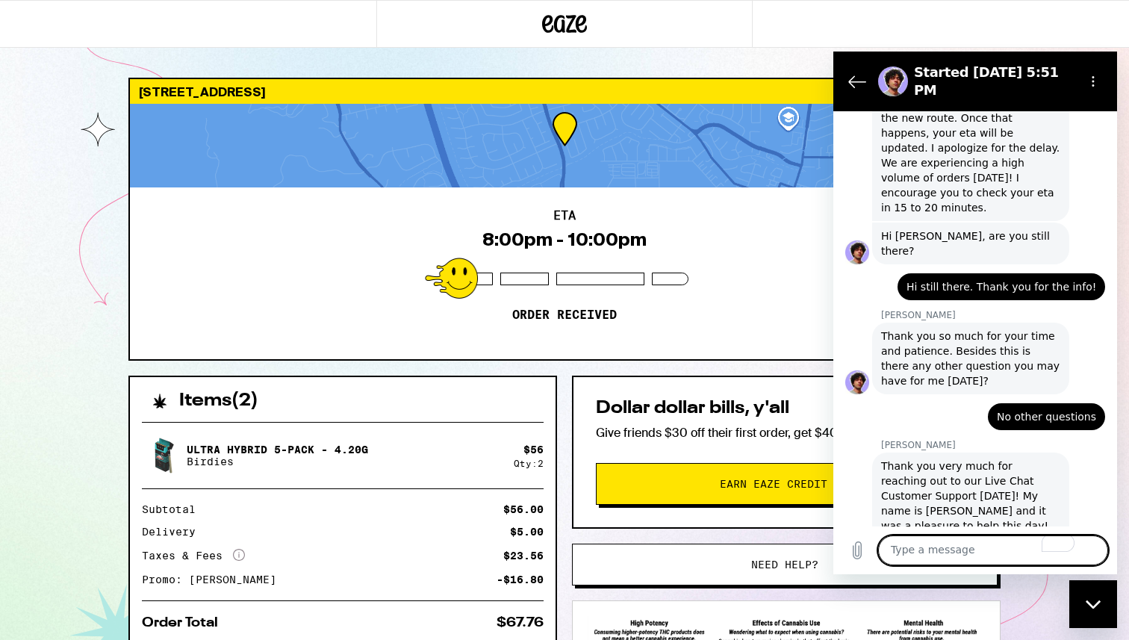
scroll to position [1181, 0]
